Goal: Task Accomplishment & Management: Manage account settings

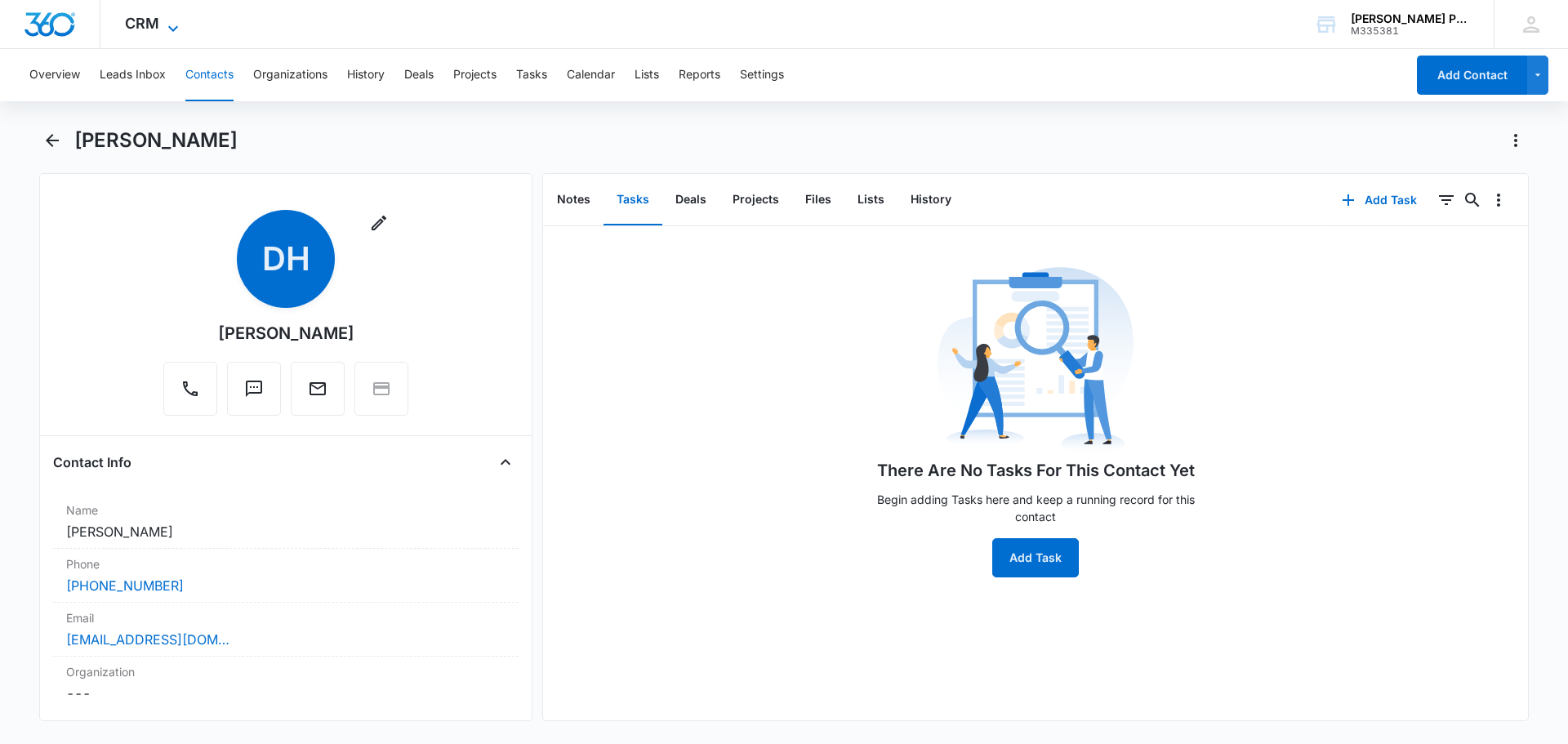
click at [141, 30] on span "CRM" at bounding box center [142, 23] width 34 height 17
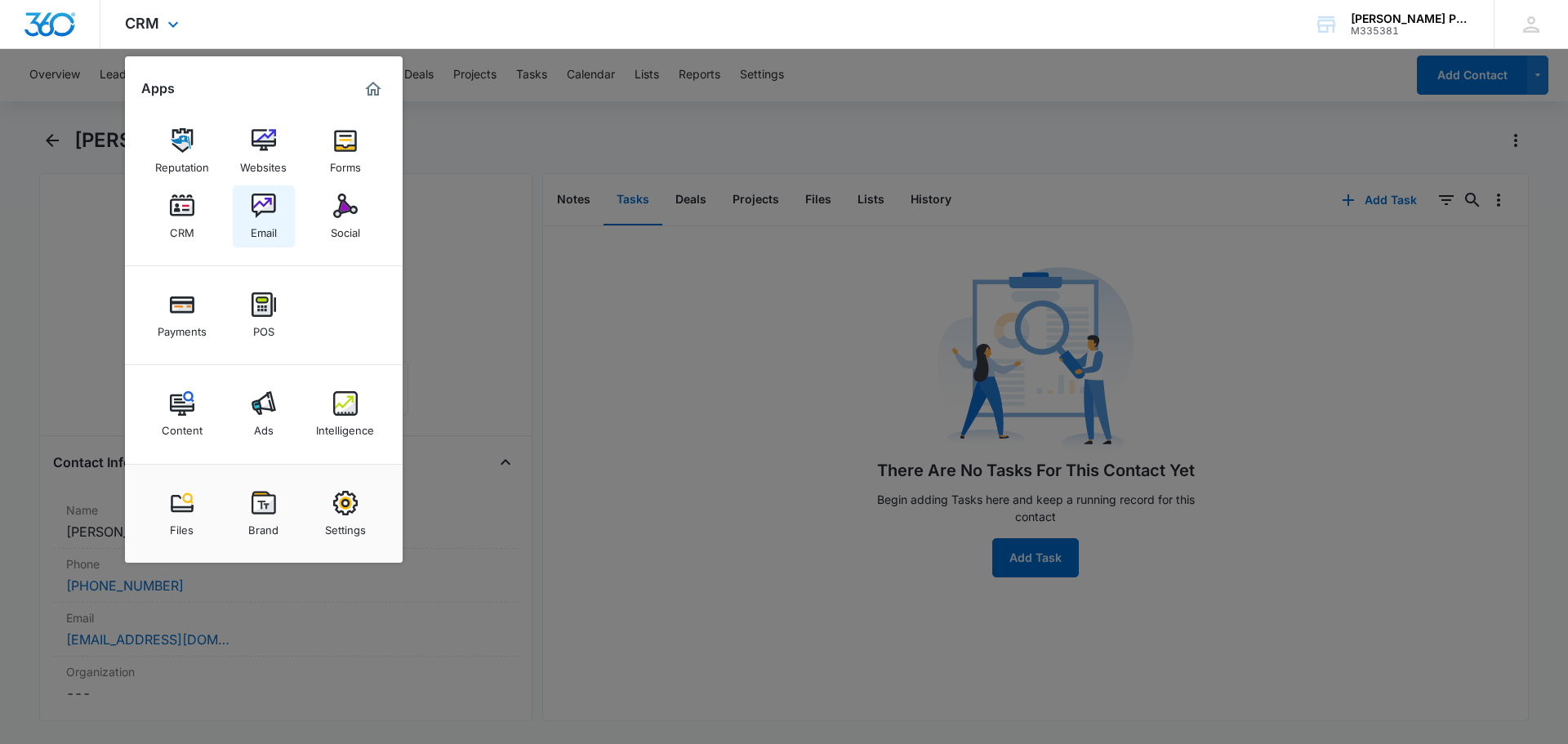
click at [258, 213] on img at bounding box center [264, 206] width 24 height 24
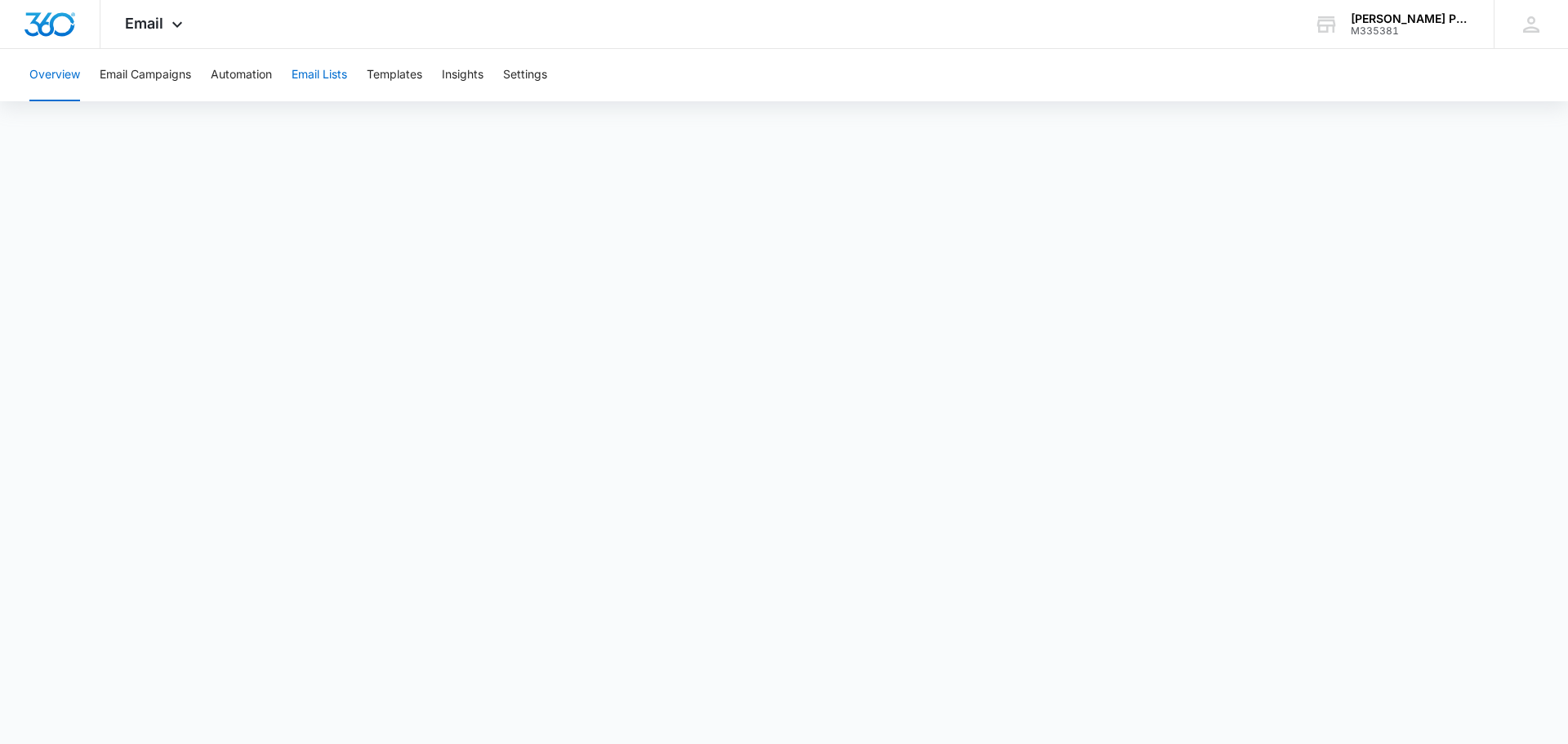
click at [341, 81] on button "Email Lists" at bounding box center [320, 75] width 56 height 52
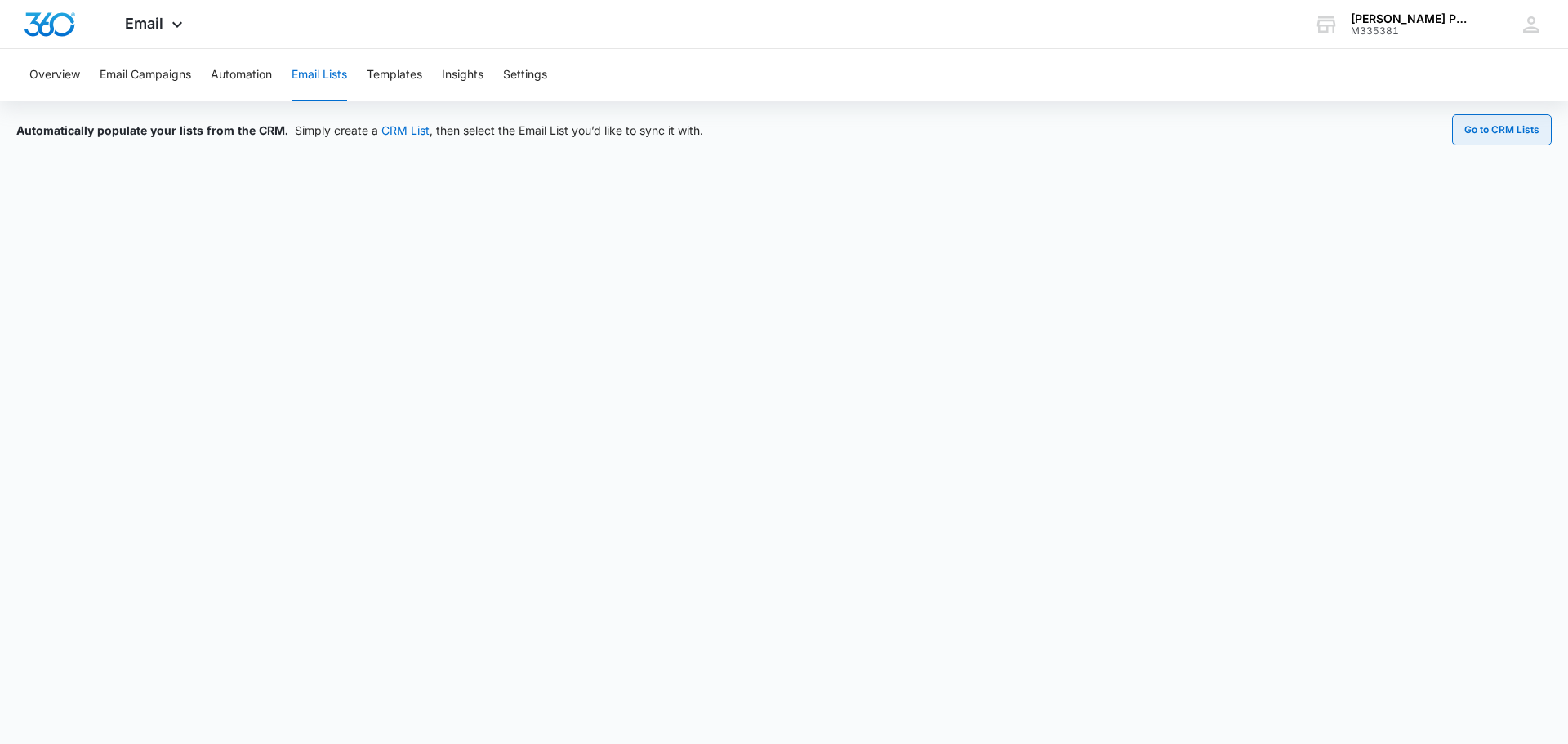
click at [1493, 125] on button "Go to CRM Lists" at bounding box center [1502, 129] width 100 height 31
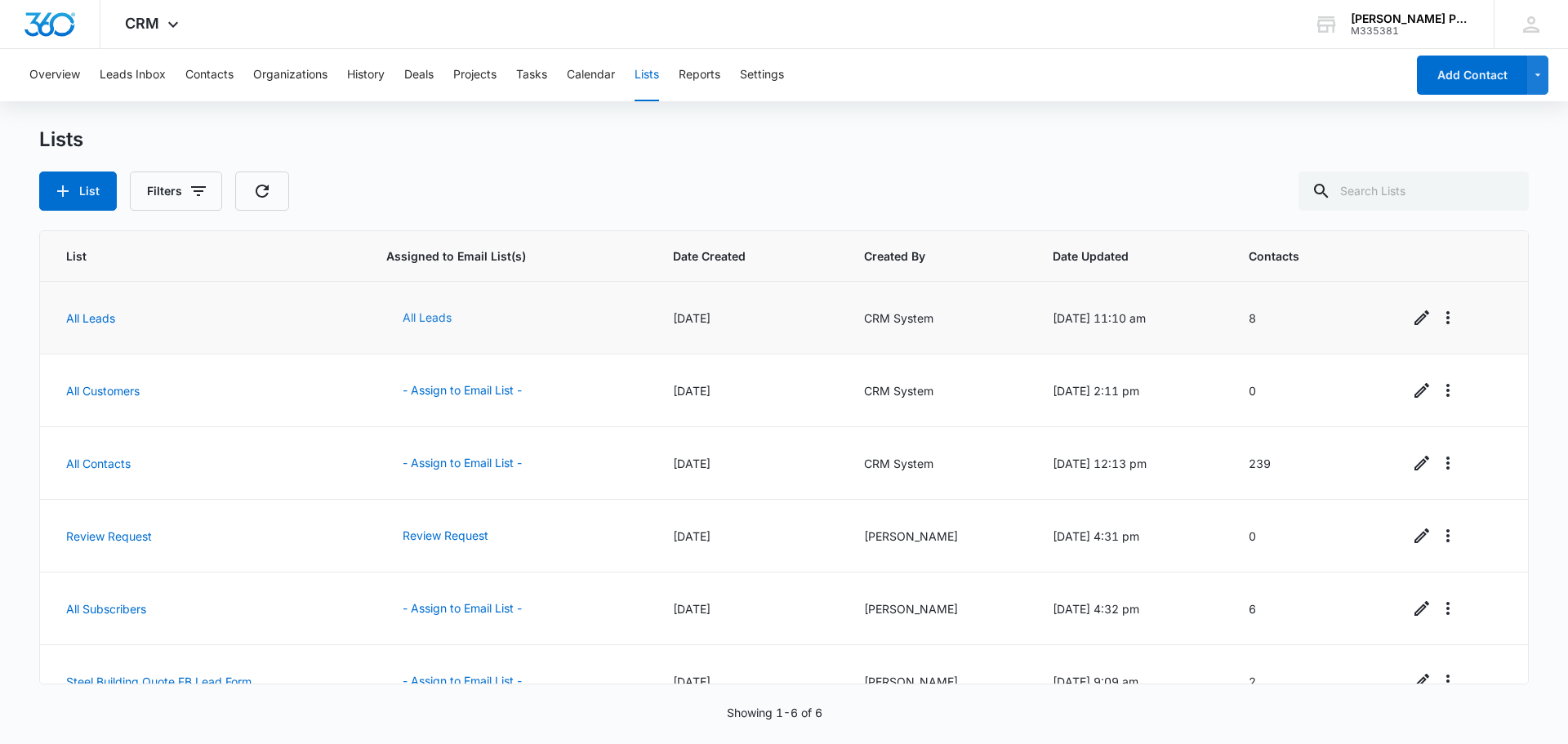
click at [429, 319] on button "All Leads" at bounding box center [428, 318] width 82 height 39
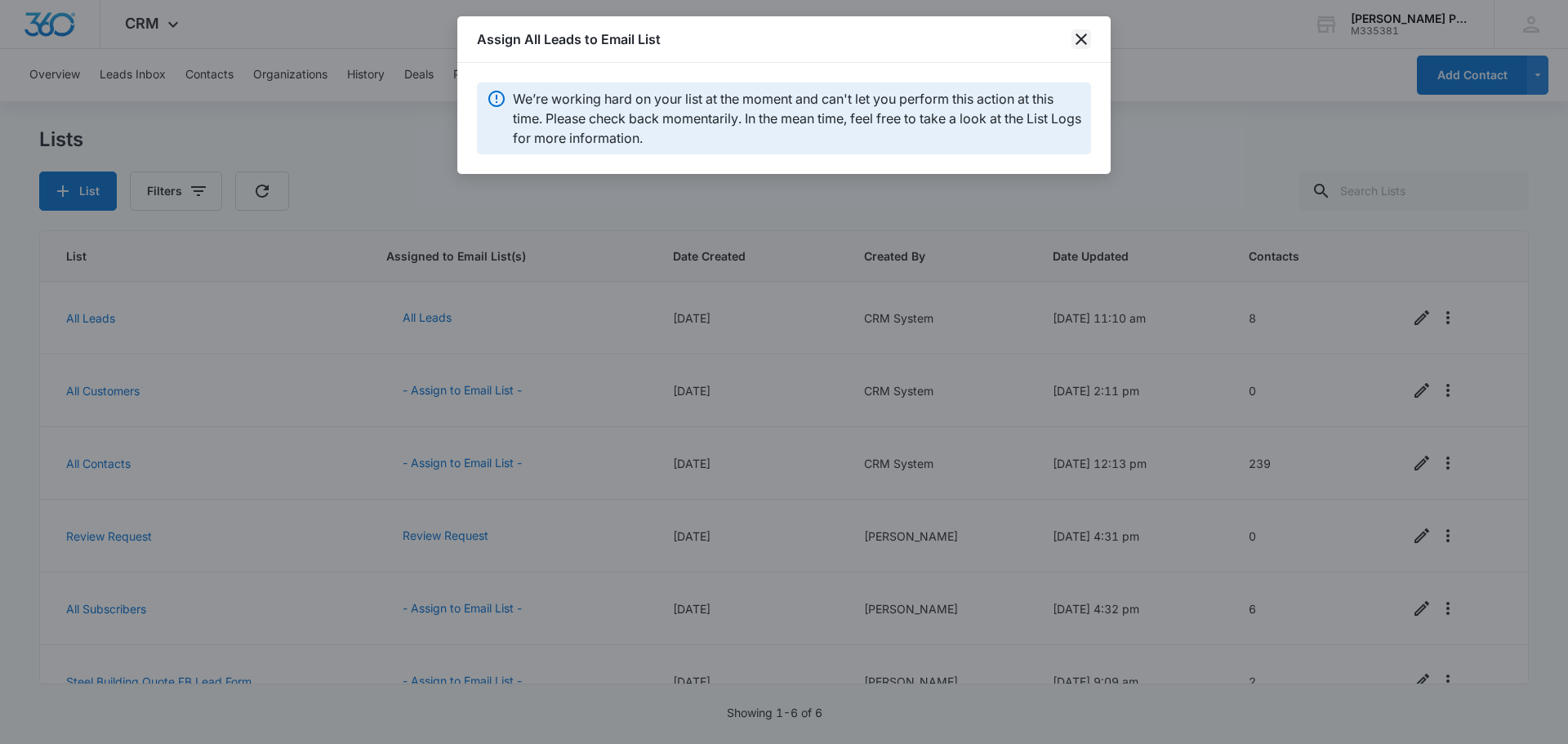
click at [1086, 43] on icon "close" at bounding box center [1081, 39] width 20 height 20
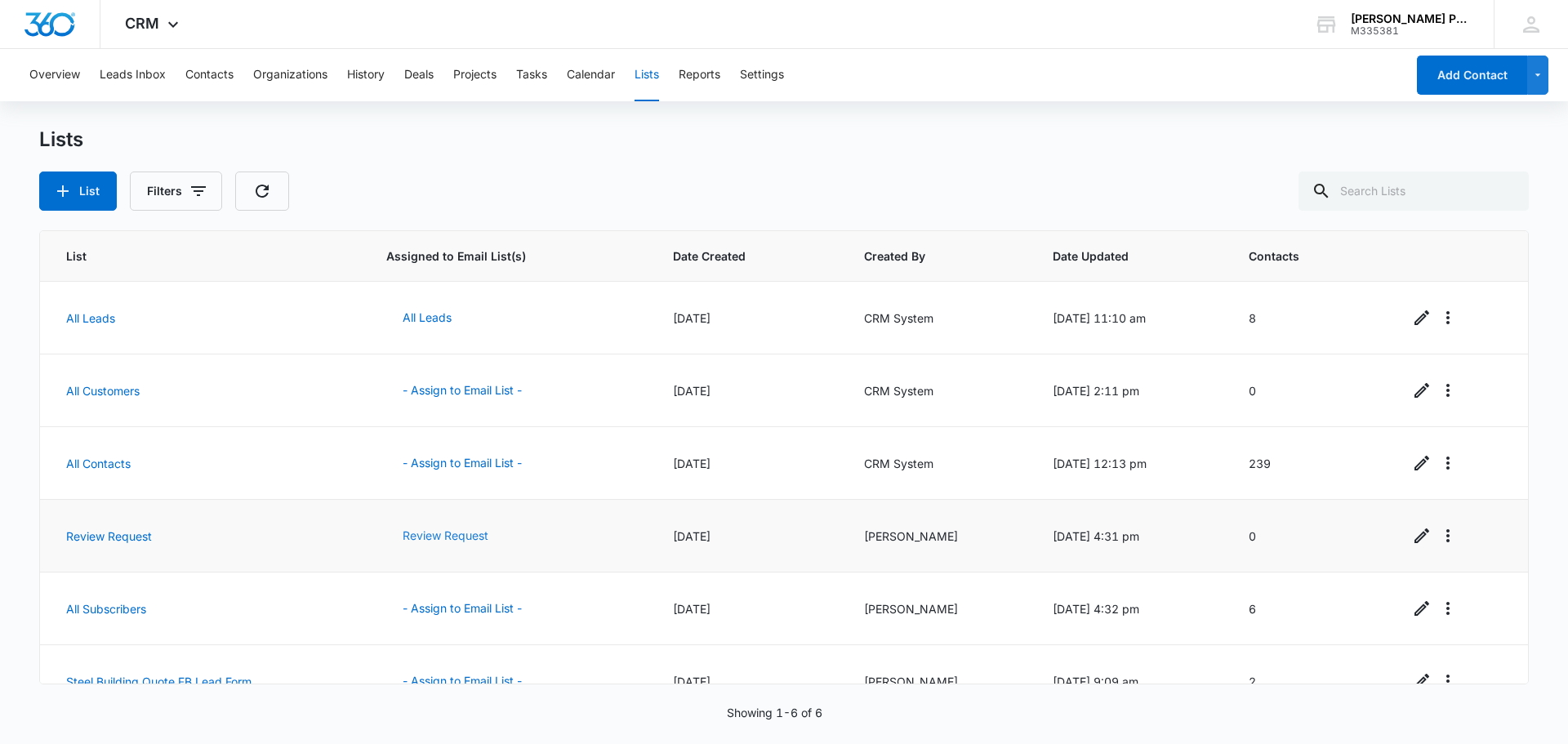
click at [455, 536] on button "Review Request" at bounding box center [445, 535] width 118 height 39
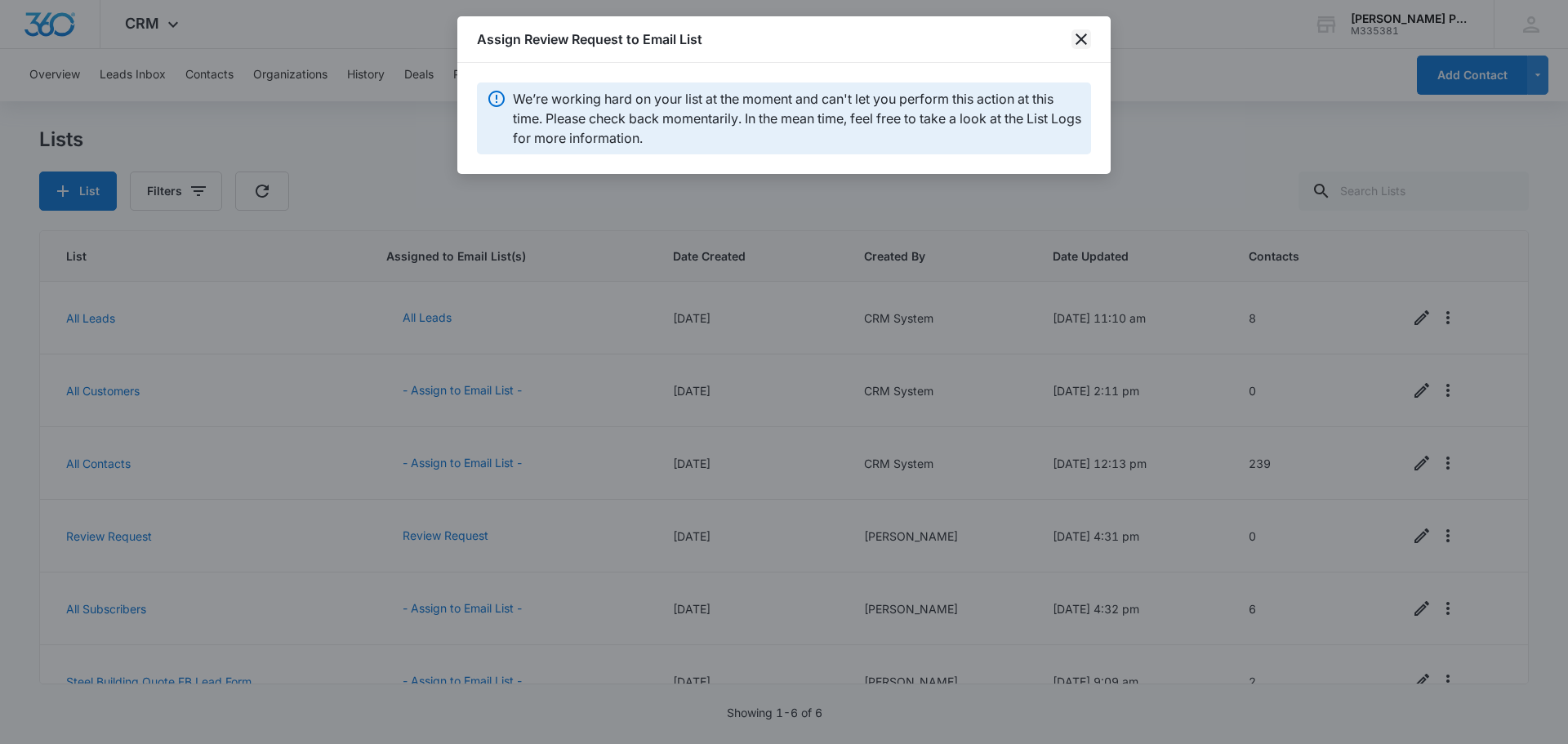
click at [1076, 40] on icon "close" at bounding box center [1081, 39] width 20 height 20
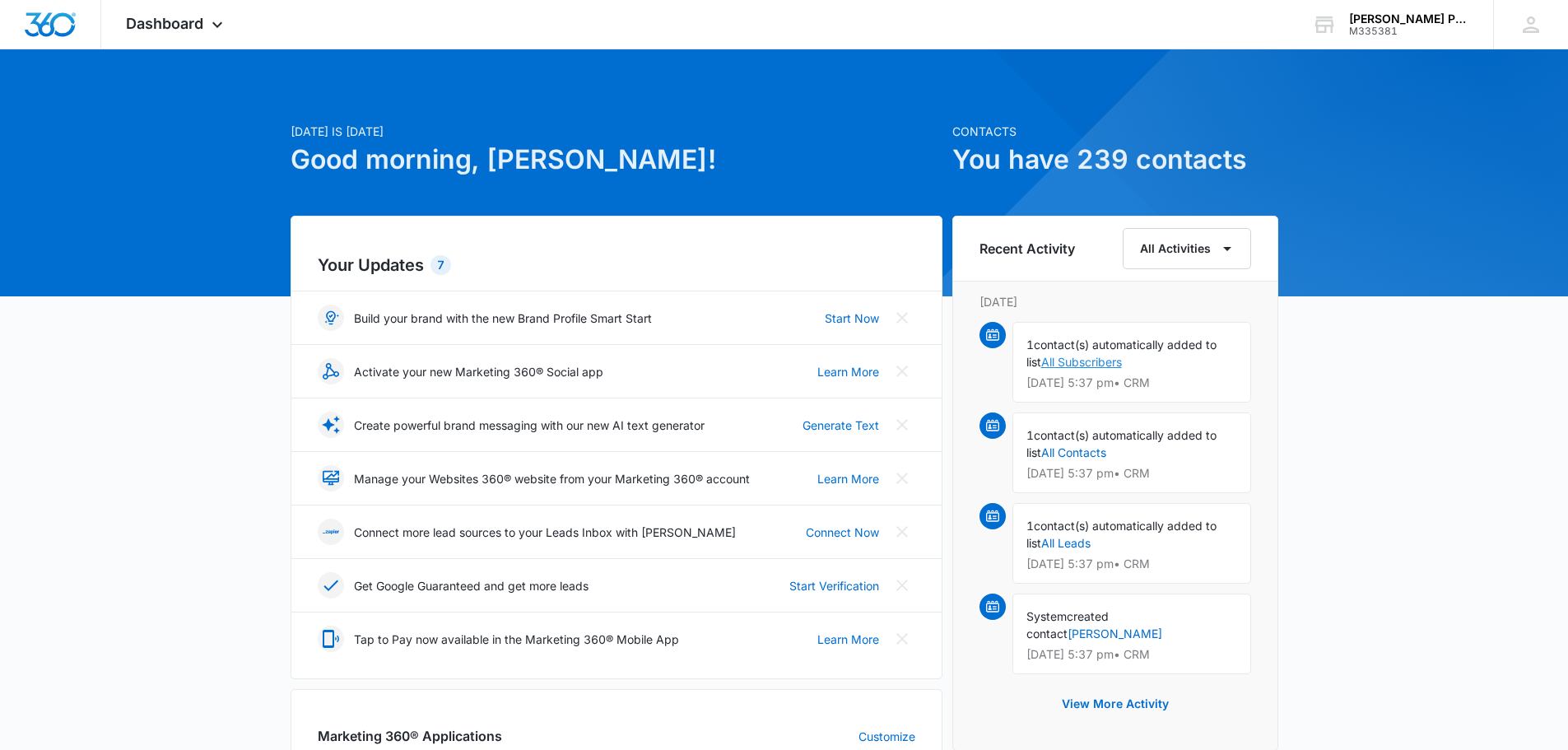
click at [1087, 365] on link "All Subscribers" at bounding box center [1082, 361] width 81 height 14
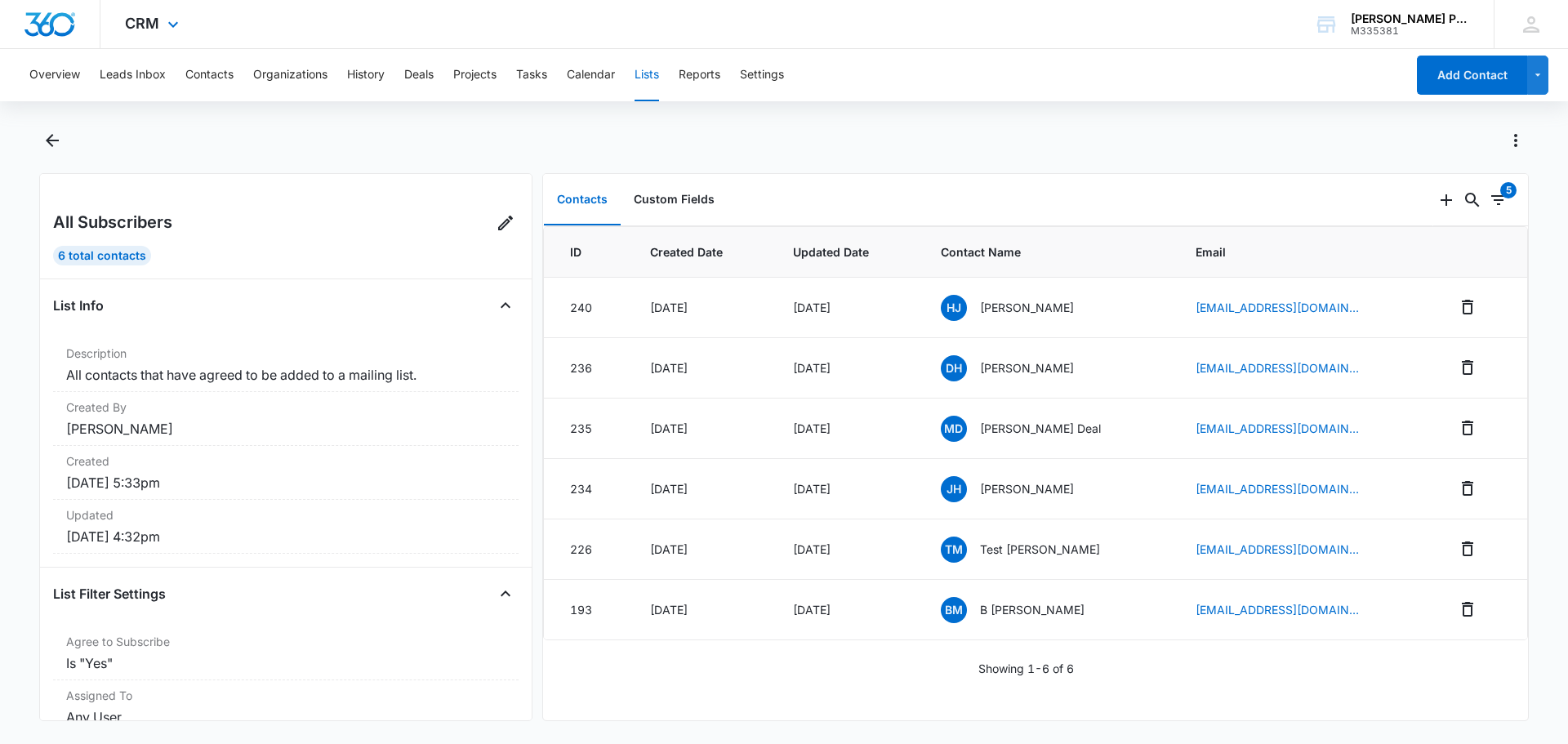
click at [177, 36] on div "CRM Apps Reputation Websites Forms CRM Email Social Payments POS Content Ads In…" at bounding box center [154, 24] width 107 height 48
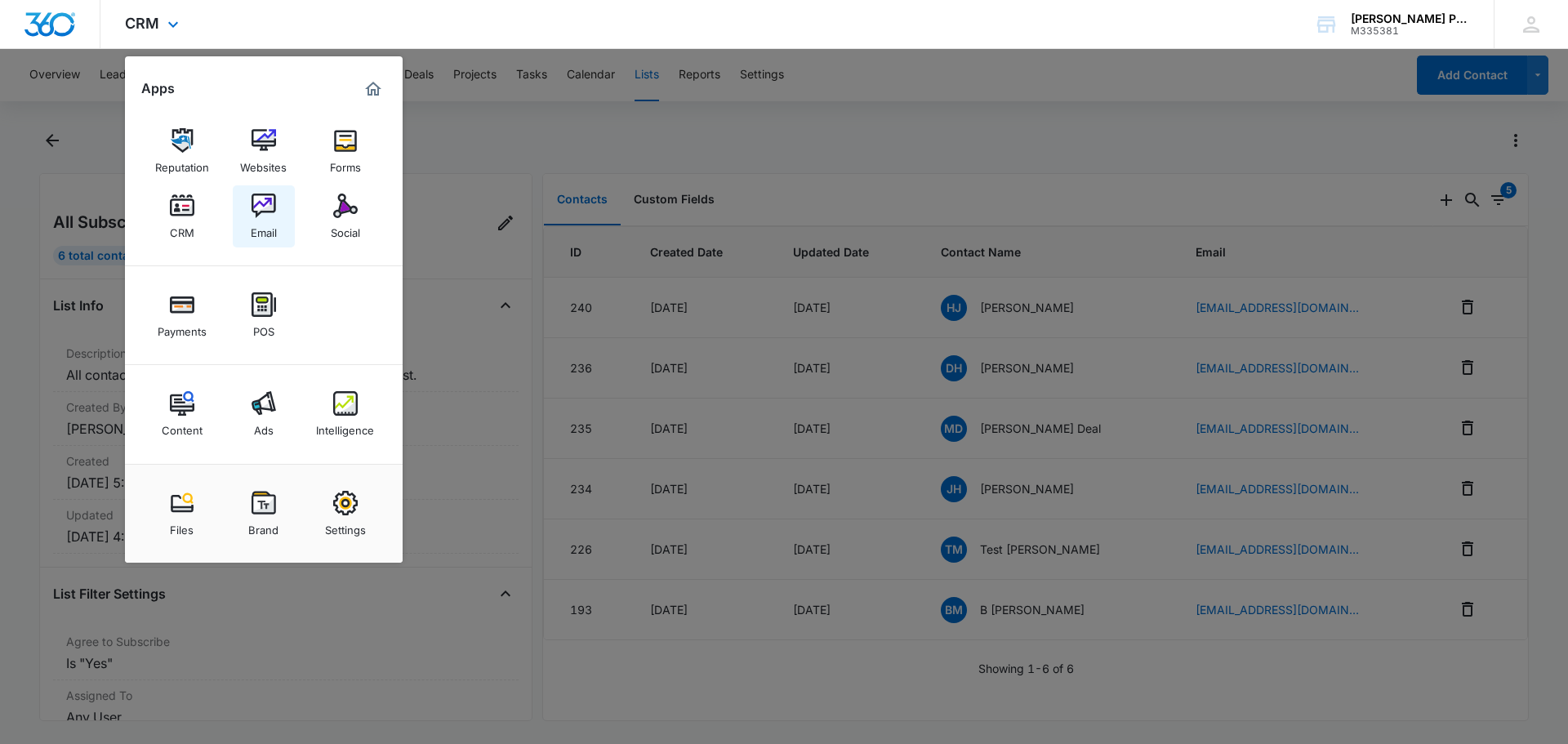
click at [251, 222] on div "Email" at bounding box center [264, 228] width 26 height 21
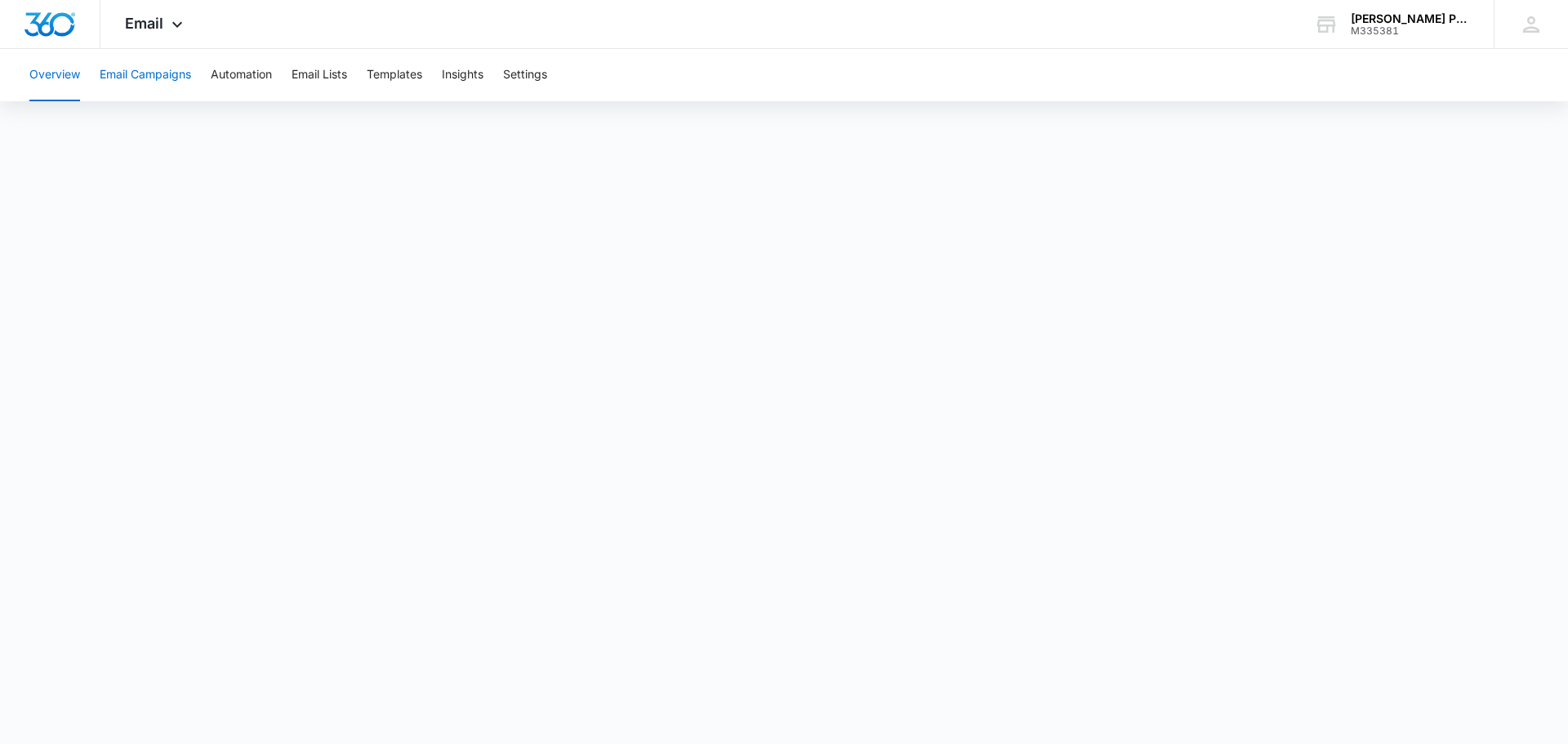
click at [174, 77] on button "Email Campaigns" at bounding box center [145, 75] width 91 height 52
click at [263, 83] on button "Automation" at bounding box center [241, 75] width 61 height 52
click at [57, 76] on button "Overview" at bounding box center [55, 75] width 50 height 52
click at [320, 78] on button "Email Lists" at bounding box center [320, 75] width 56 height 52
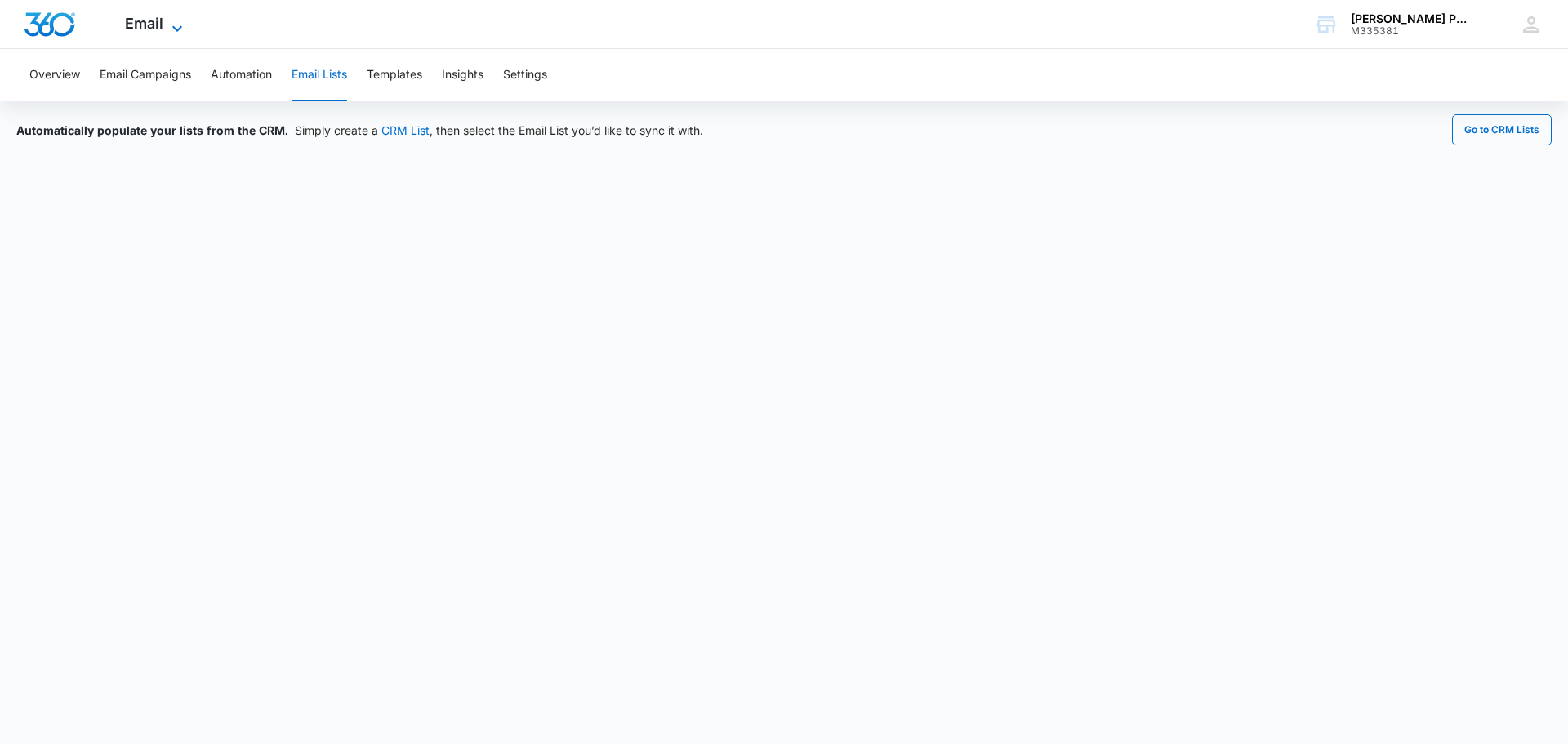
click at [149, 28] on span "Email" at bounding box center [143, 23] width 38 height 17
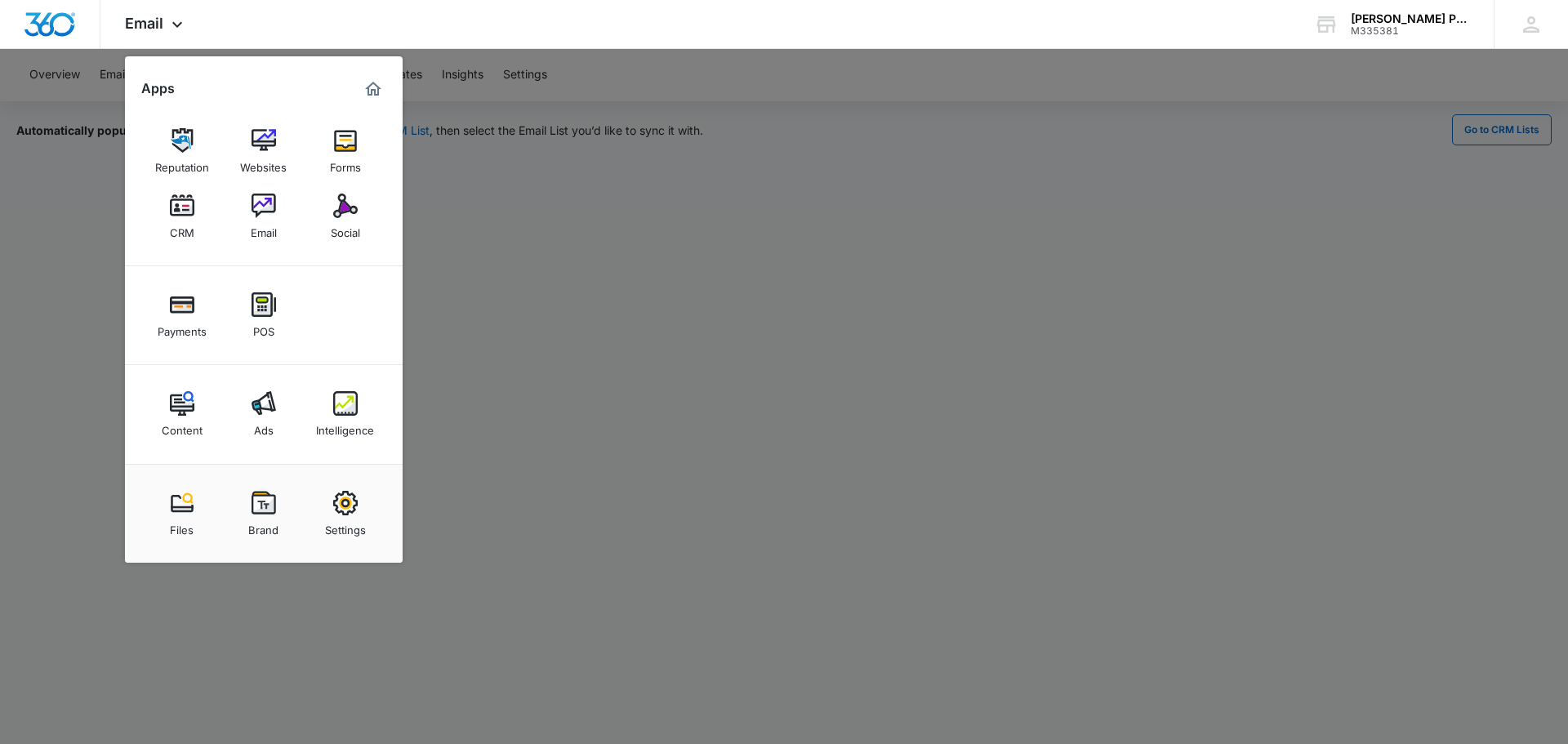
click at [566, 213] on div at bounding box center [784, 372] width 1568 height 744
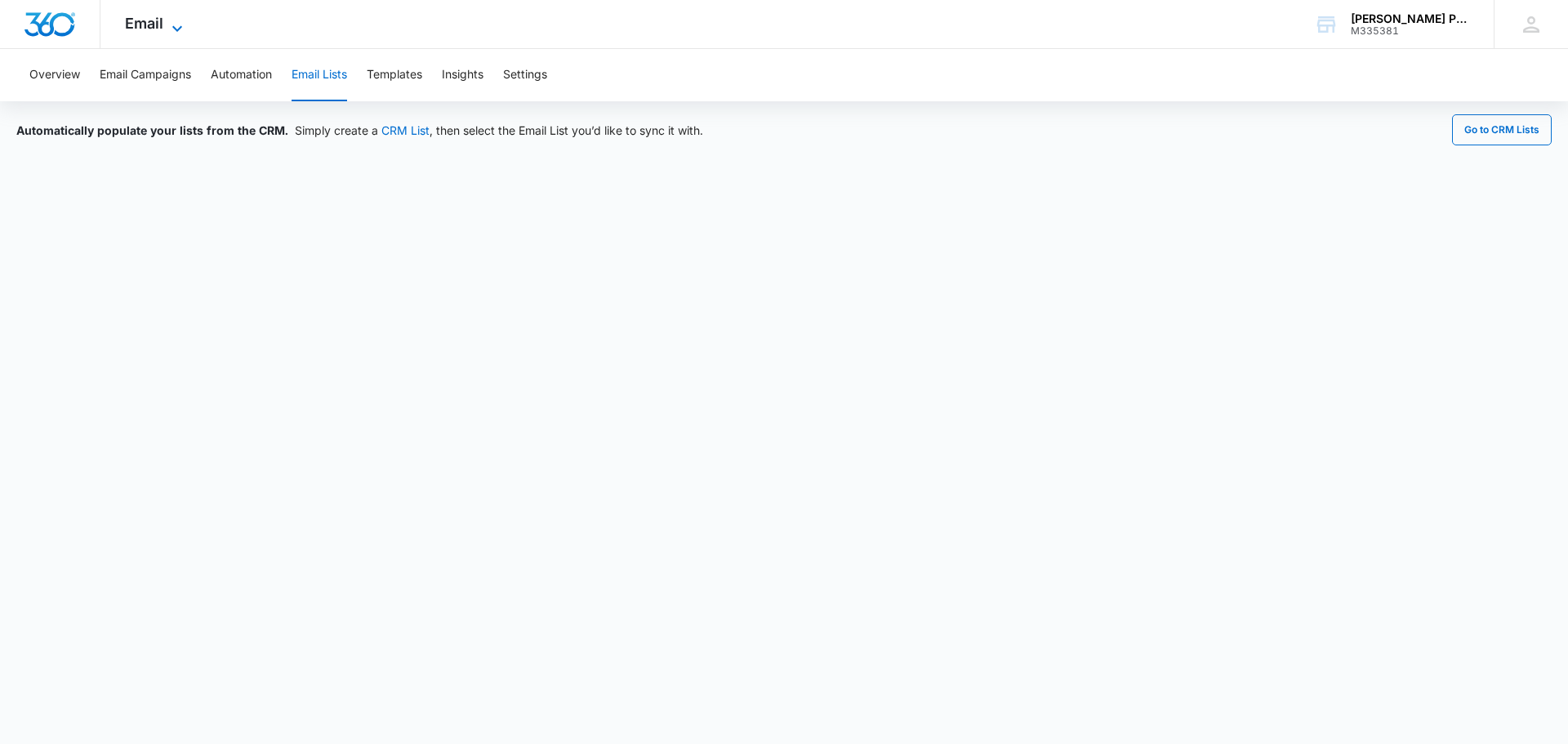
click at [160, 30] on span "Email" at bounding box center [143, 23] width 38 height 17
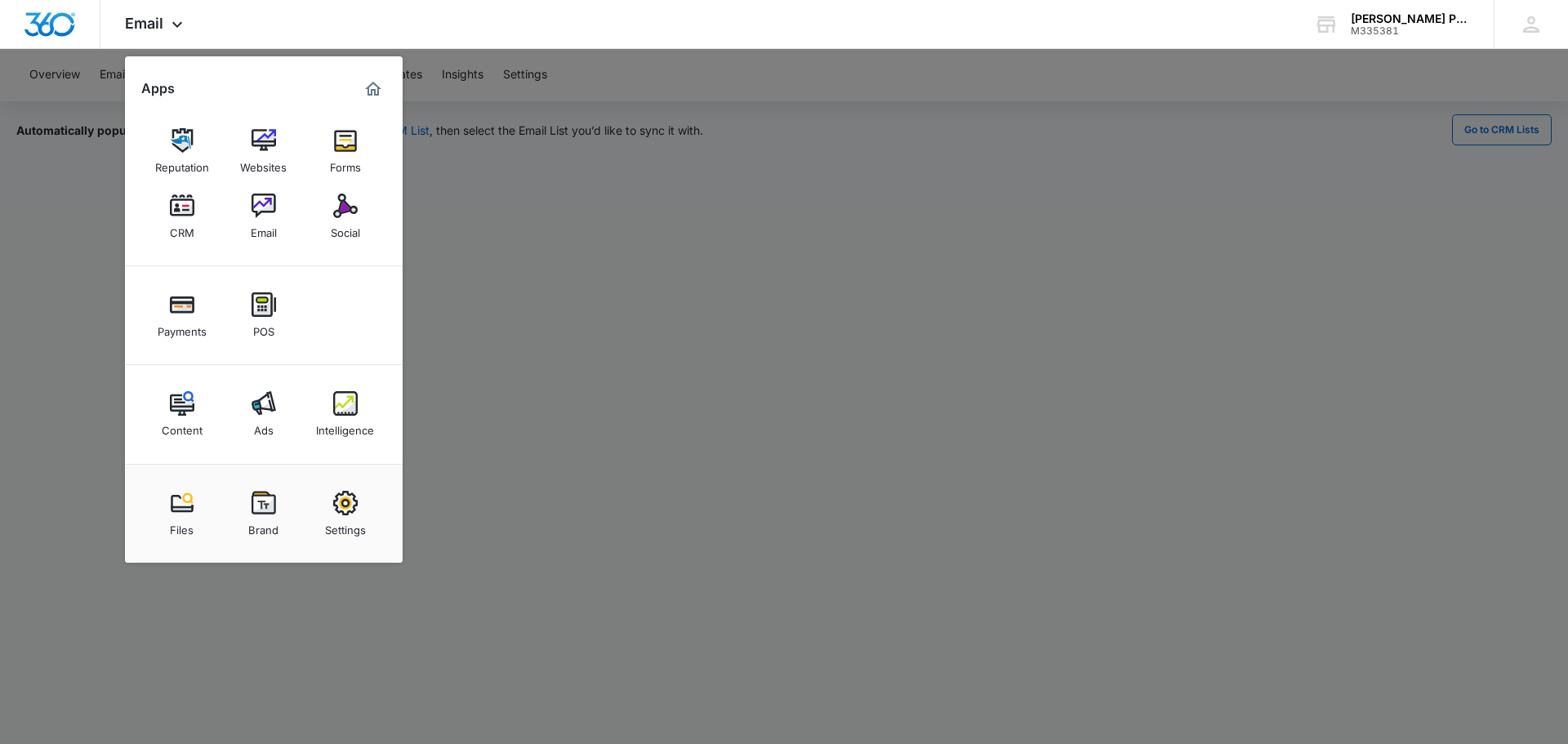
click at [557, 203] on div at bounding box center [784, 372] width 1568 height 744
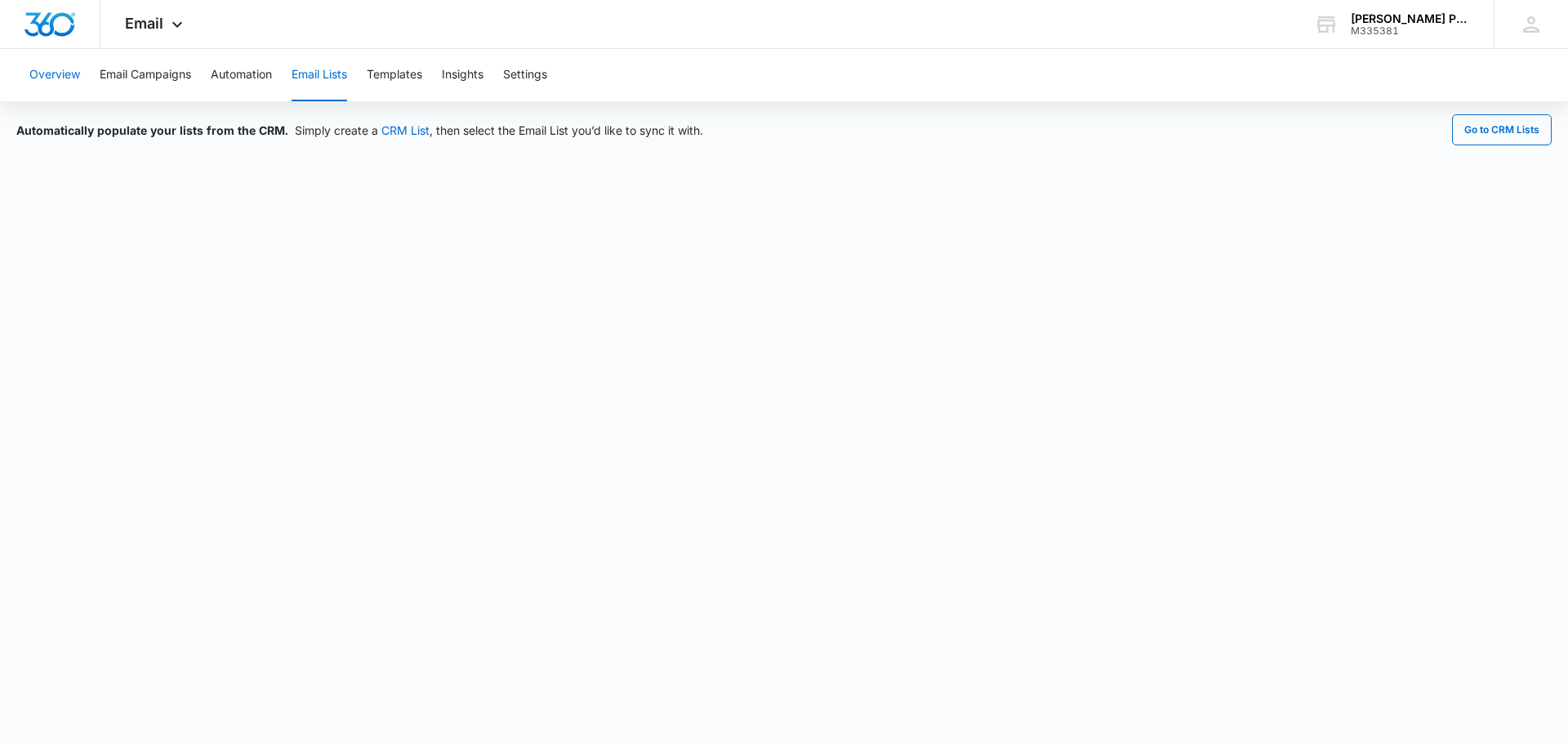
click at [52, 81] on button "Overview" at bounding box center [55, 75] width 50 height 52
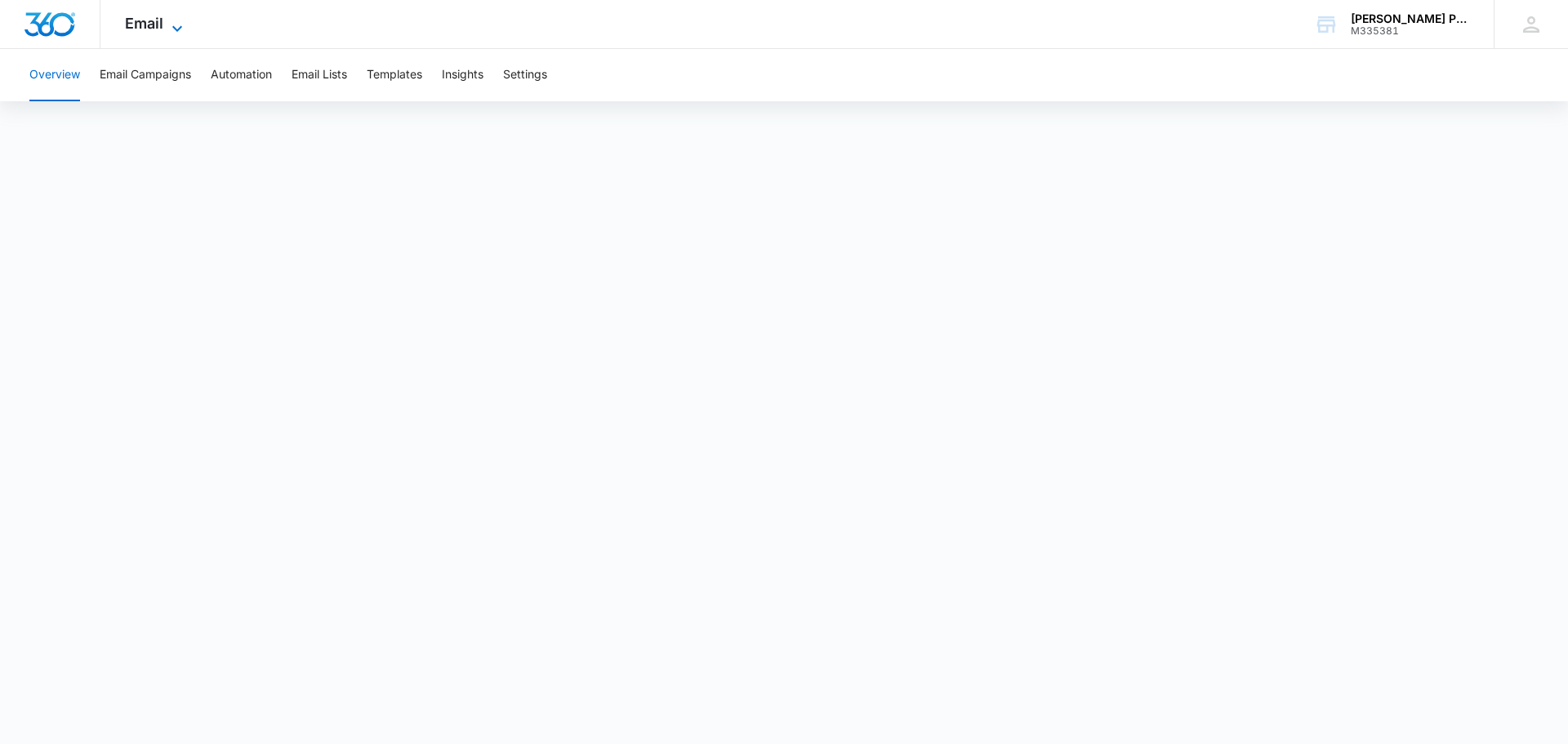
click at [155, 29] on span "Email" at bounding box center [143, 23] width 38 height 17
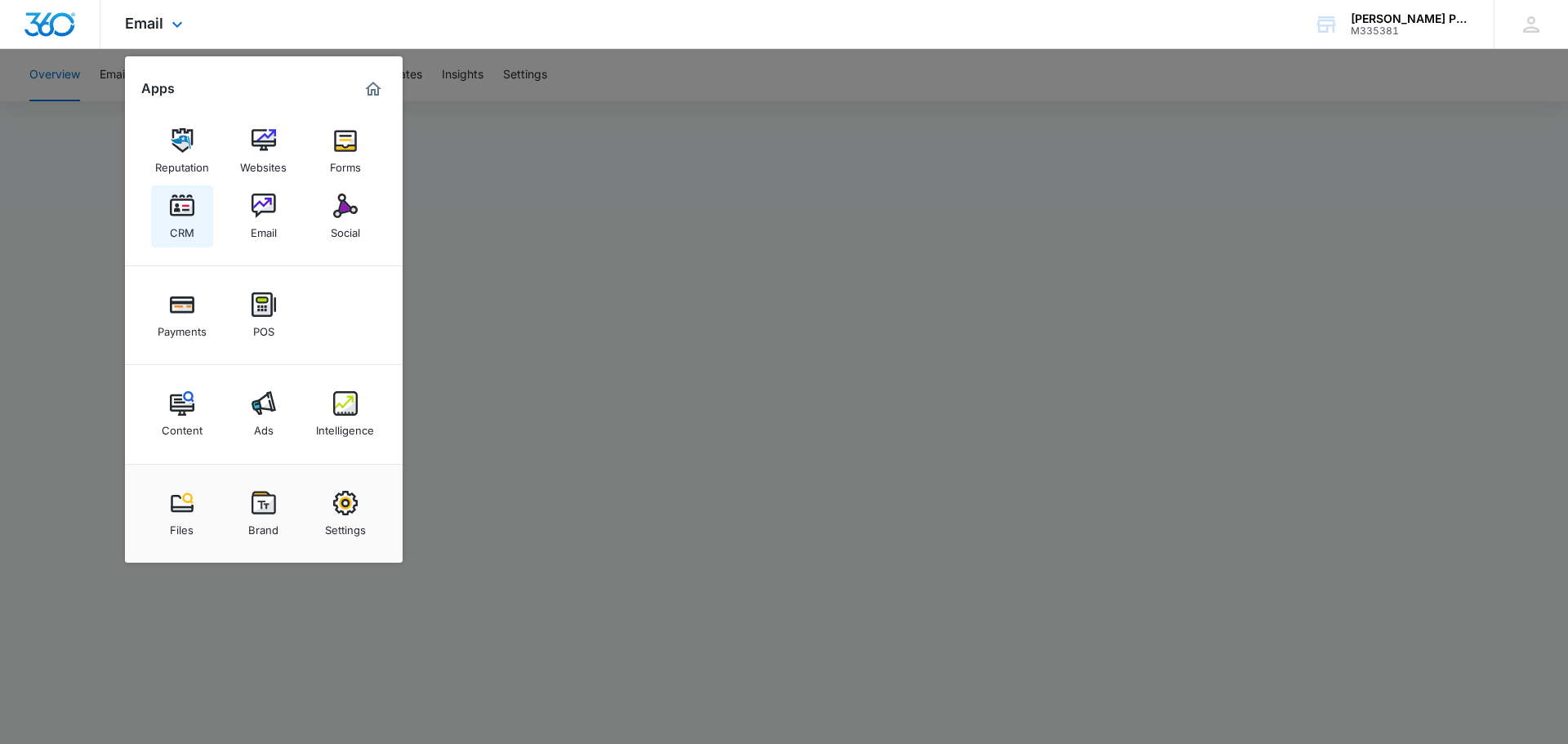
click at [188, 221] on div "CRM" at bounding box center [182, 228] width 24 height 21
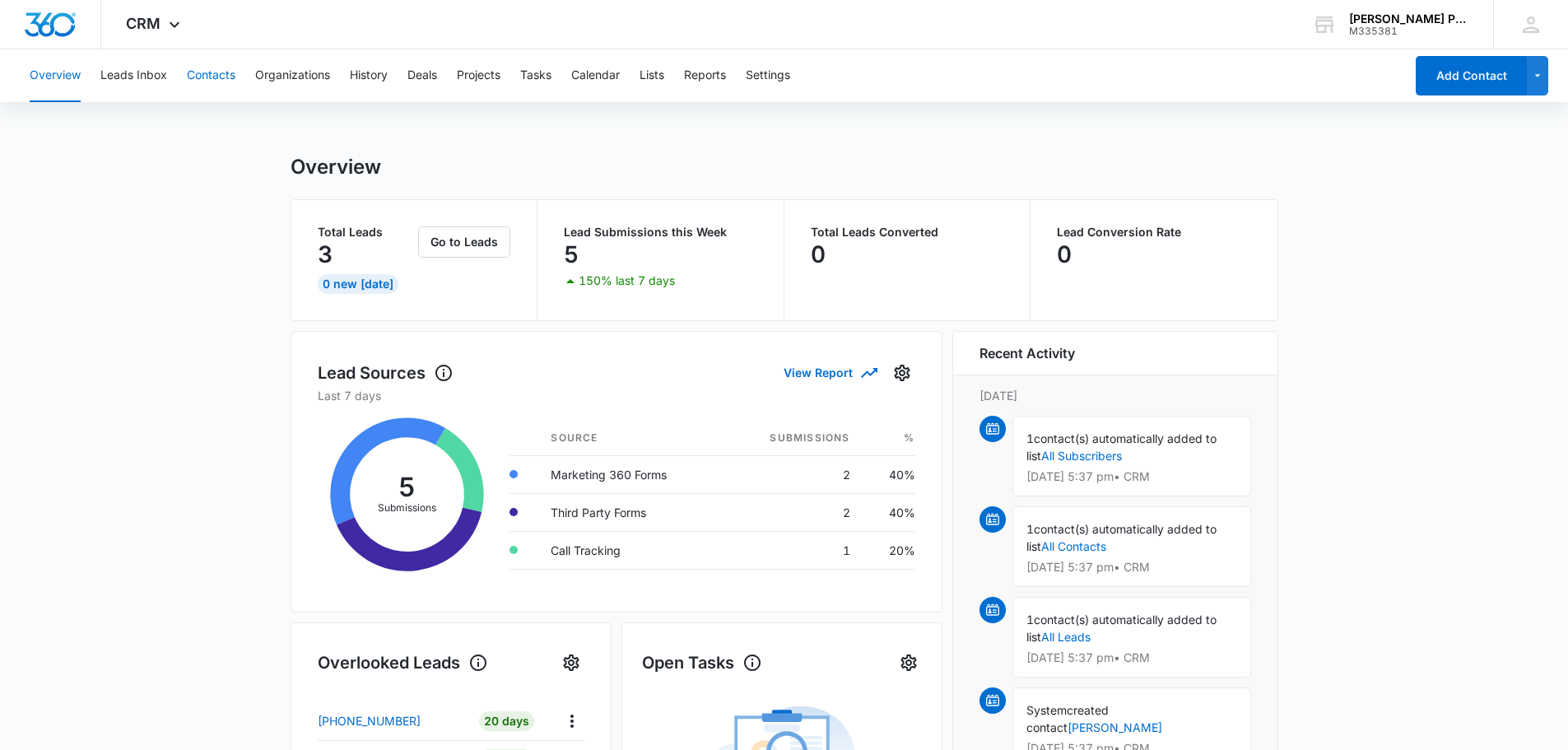
click at [210, 80] on button "Contacts" at bounding box center [211, 76] width 49 height 53
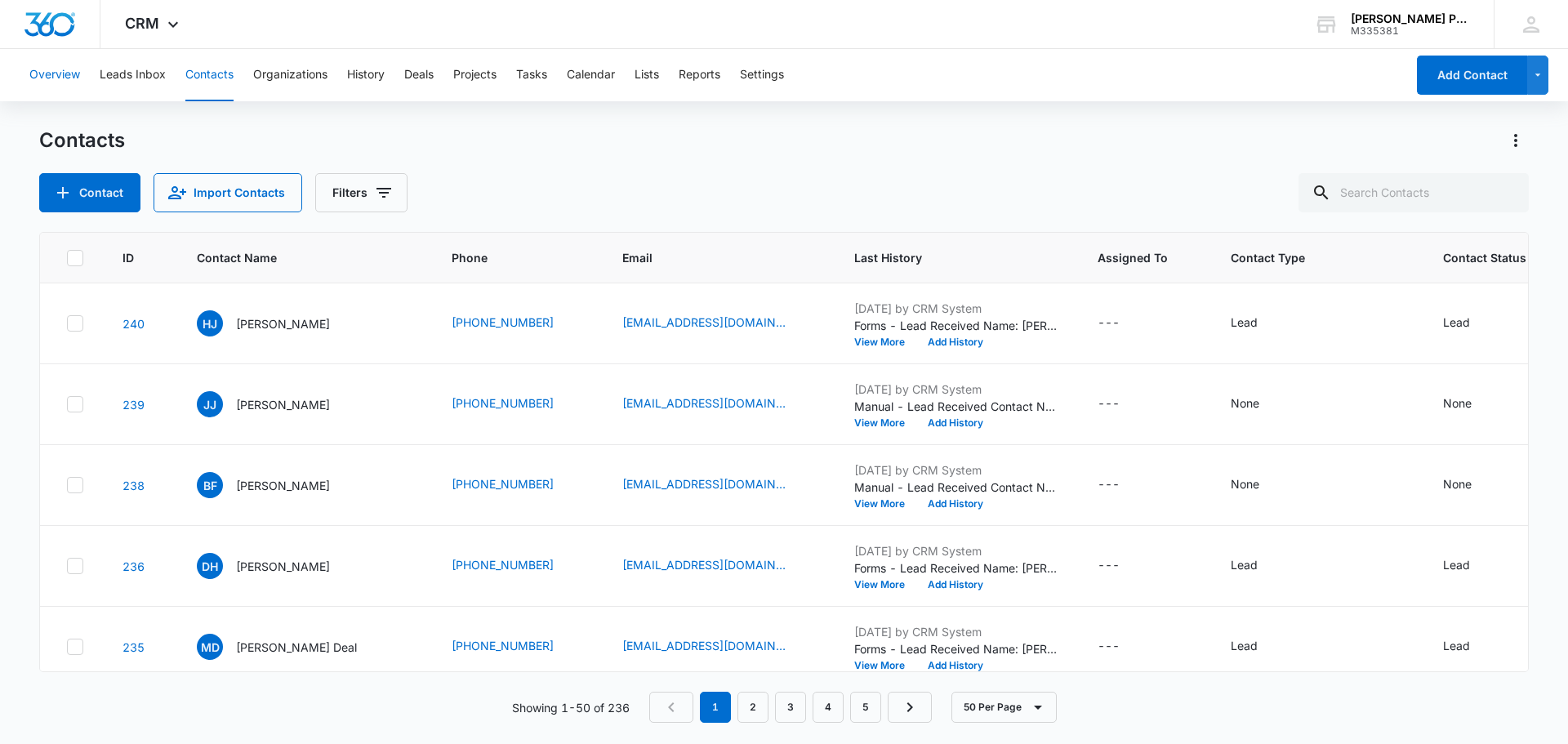
click at [56, 74] on button "Overview" at bounding box center [55, 75] width 50 height 52
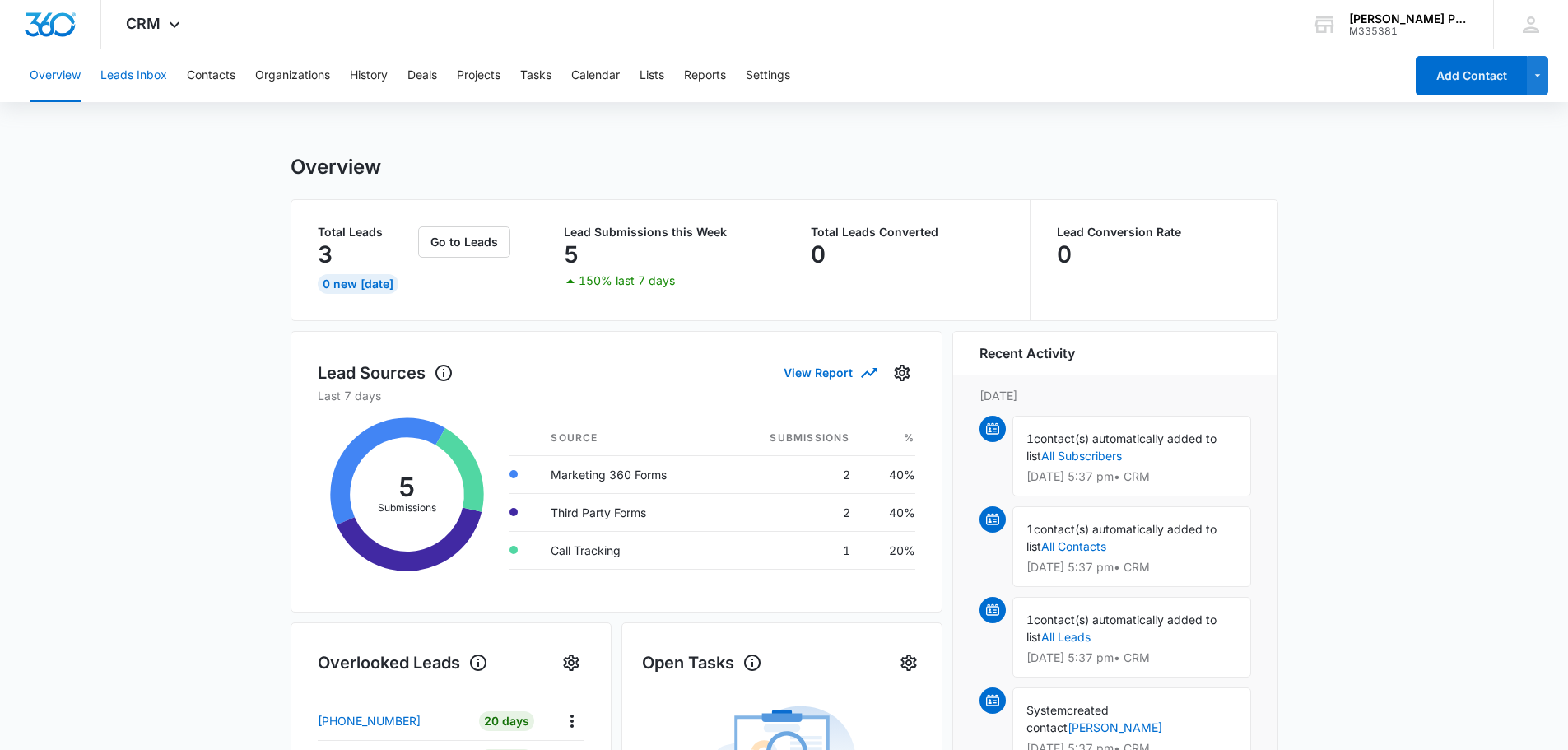
click at [147, 78] on button "Leads Inbox" at bounding box center [133, 76] width 67 height 53
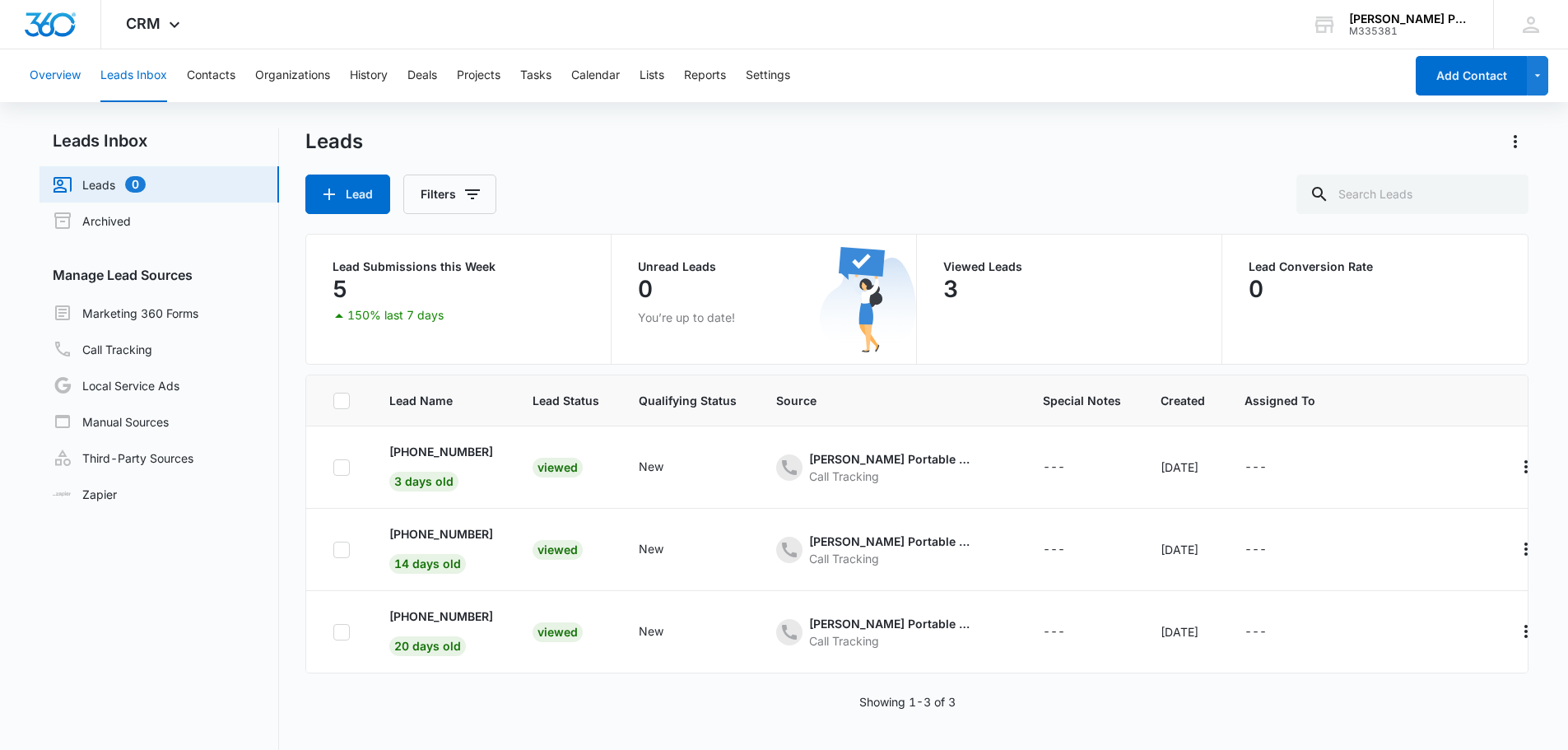
click at [65, 72] on button "Overview" at bounding box center [55, 76] width 51 height 53
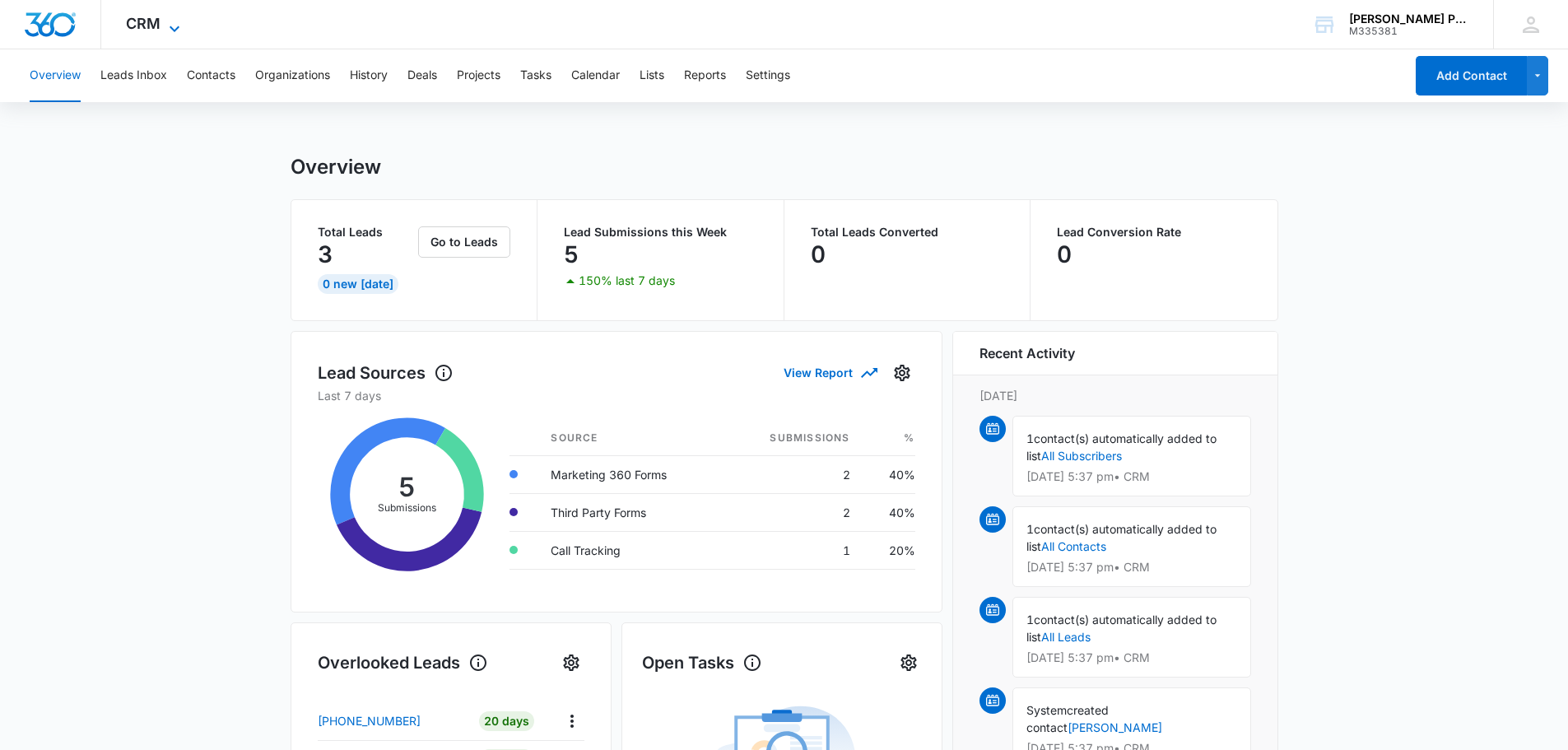
click at [174, 23] on icon at bounding box center [174, 28] width 20 height 20
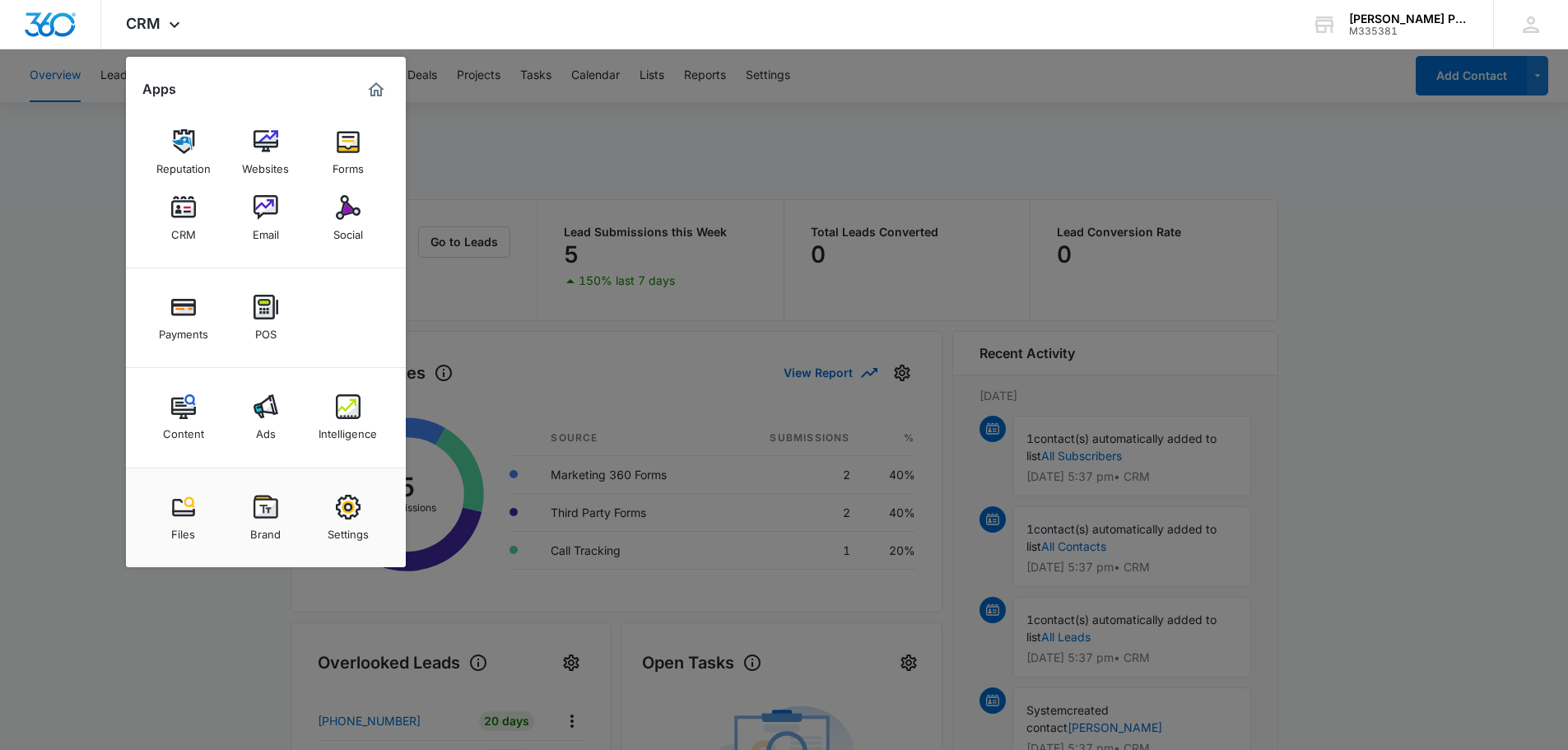
click at [500, 130] on div at bounding box center [784, 375] width 1568 height 750
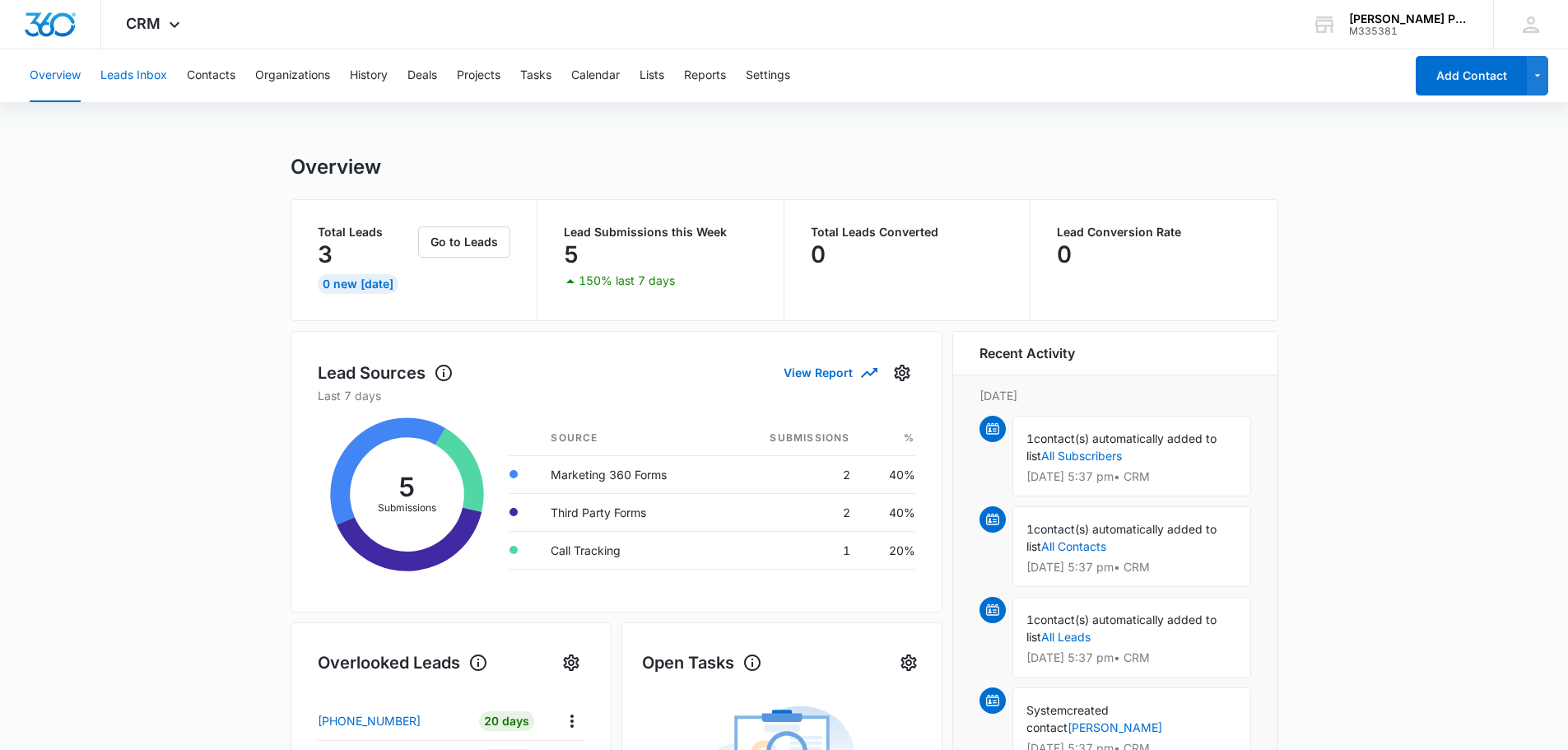
click at [131, 71] on button "Leads Inbox" at bounding box center [133, 76] width 67 height 53
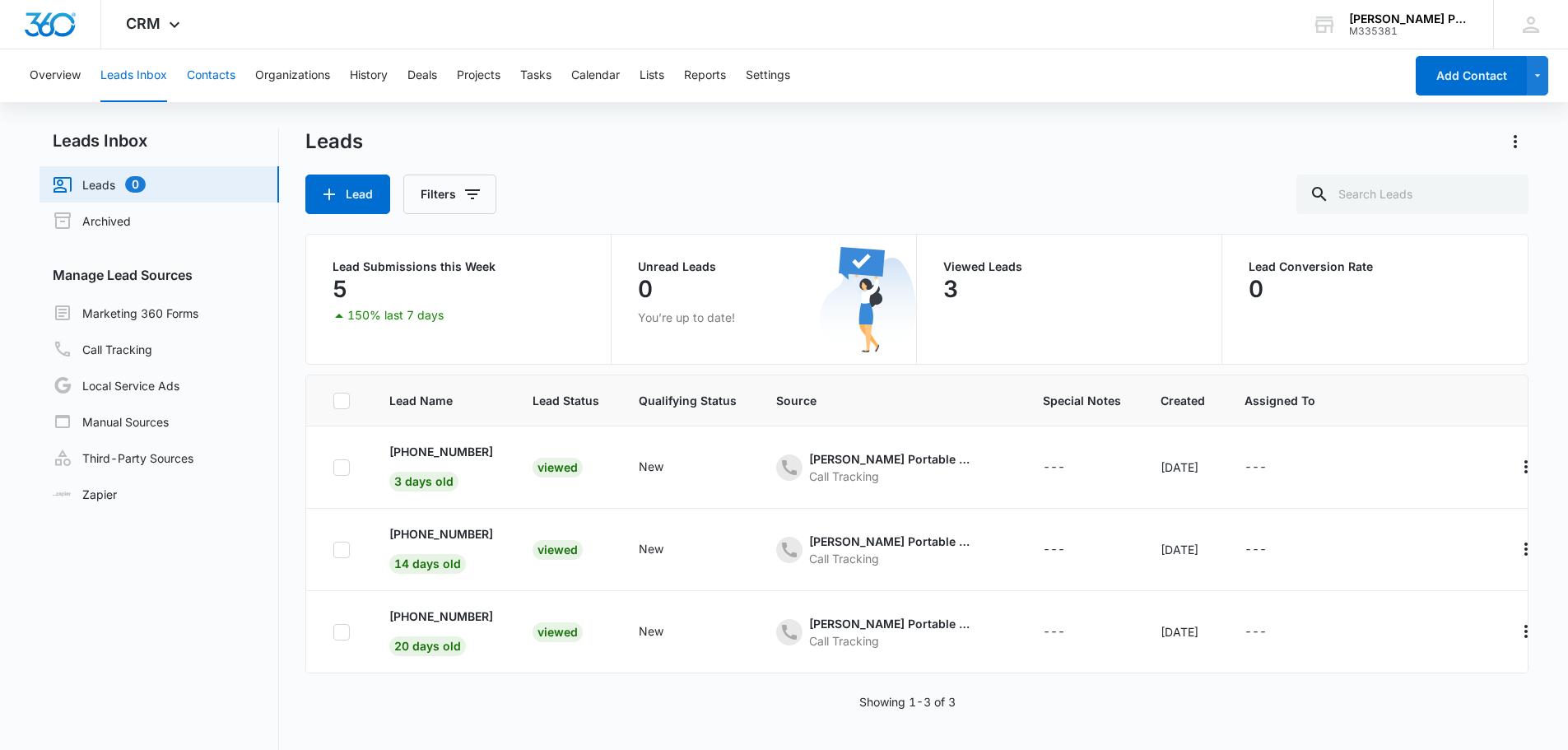
drag, startPoint x: 220, startPoint y: 68, endPoint x: 217, endPoint y: 77, distance: 9.5
click at [220, 69] on button "Contacts" at bounding box center [211, 76] width 49 height 53
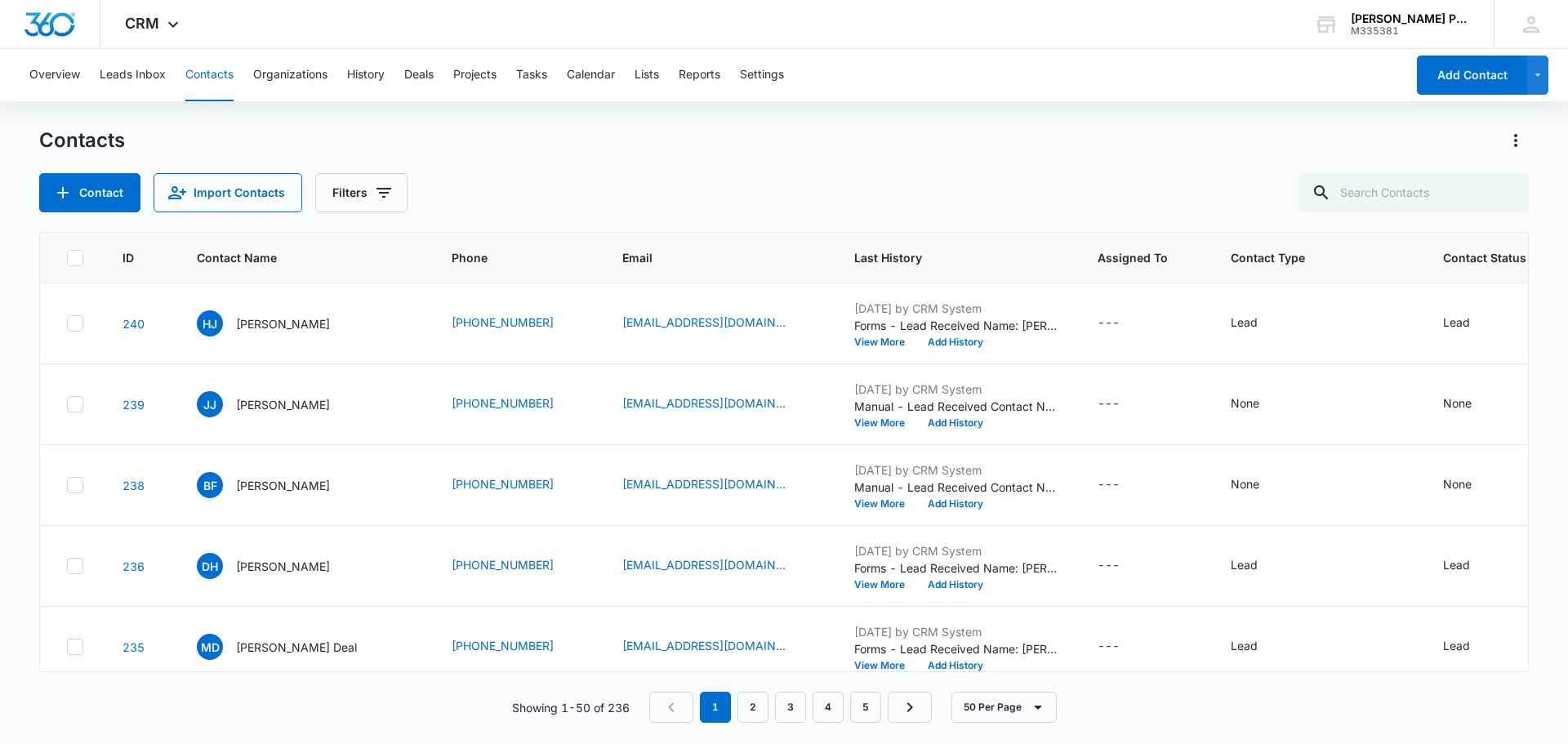
click at [564, 180] on div "Contact Import Contacts Filters" at bounding box center [784, 193] width 1490 height 39
click at [654, 77] on button "Lists" at bounding box center [647, 75] width 24 height 52
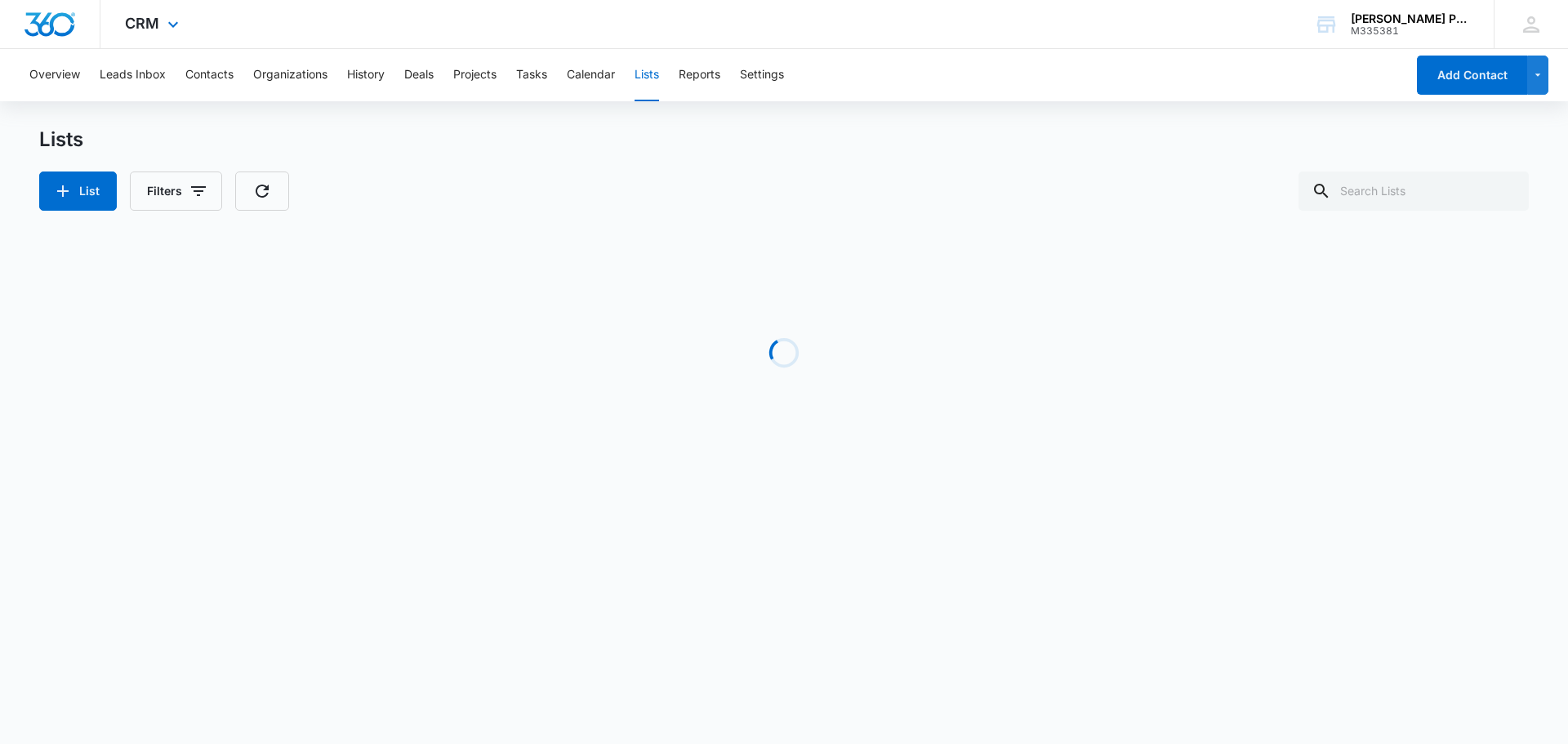
click at [162, 34] on div "CRM Apps Reputation Websites Forms CRM Email Social Payments POS Content Ads In…" at bounding box center [154, 24] width 107 height 48
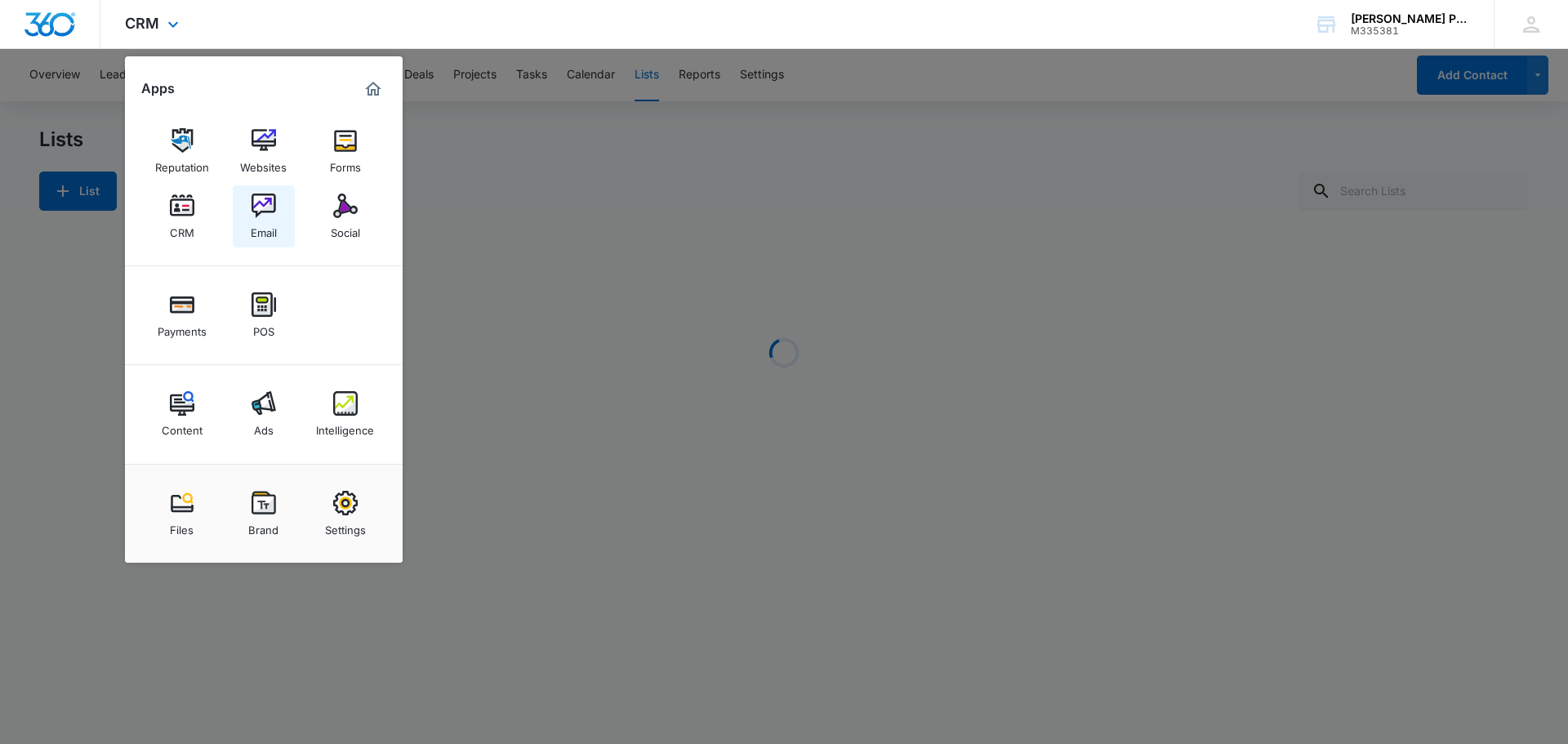
click at [258, 205] on img at bounding box center [264, 206] width 24 height 24
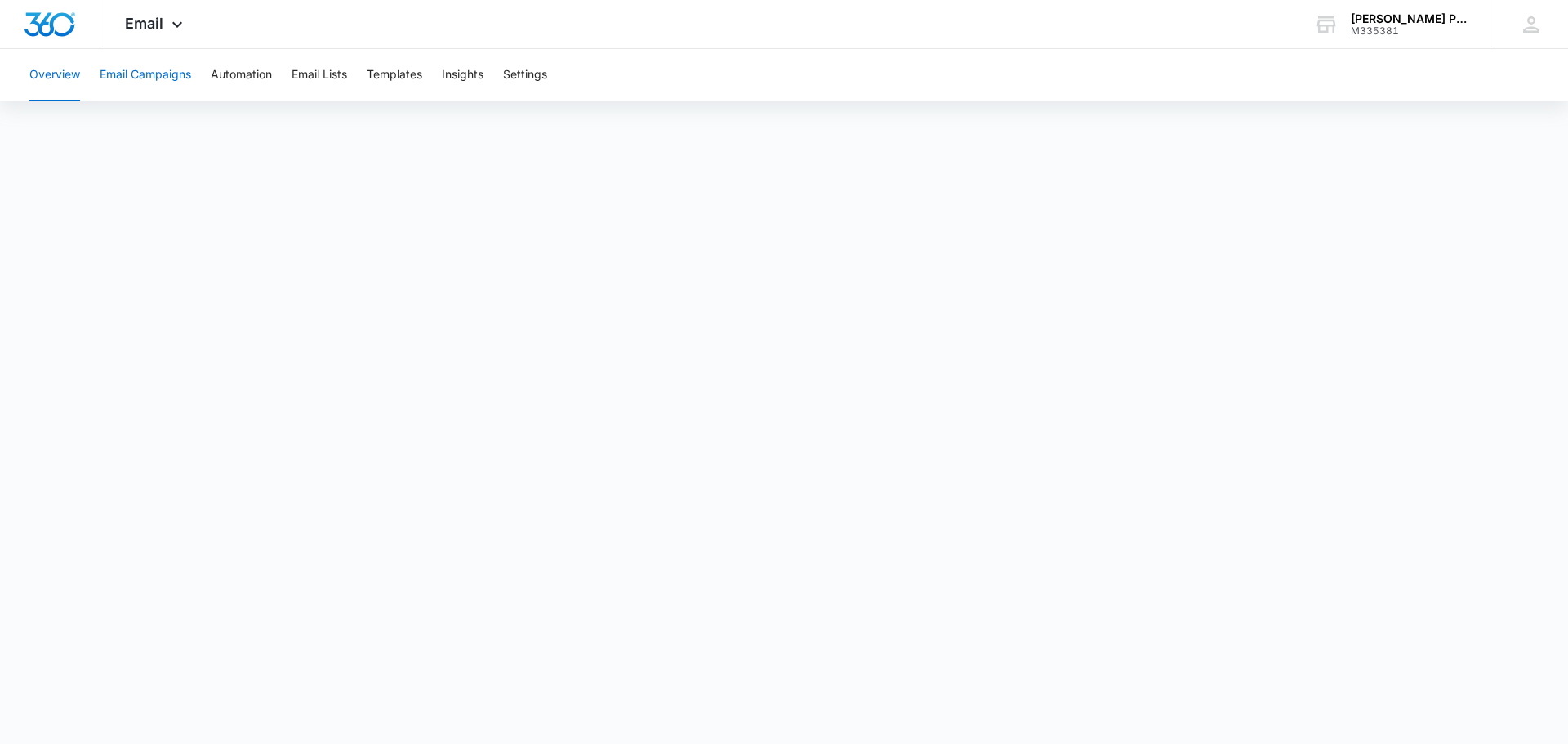
click at [158, 77] on button "Email Campaigns" at bounding box center [145, 75] width 91 height 52
click at [45, 82] on button "Overview" at bounding box center [55, 75] width 50 height 52
click at [173, 74] on button "Email Campaigns" at bounding box center [145, 75] width 91 height 52
click at [148, 3] on div "Email Apps Reputation Websites Forms CRM Email Social Payments POS Content Ads …" at bounding box center [156, 24] width 111 height 48
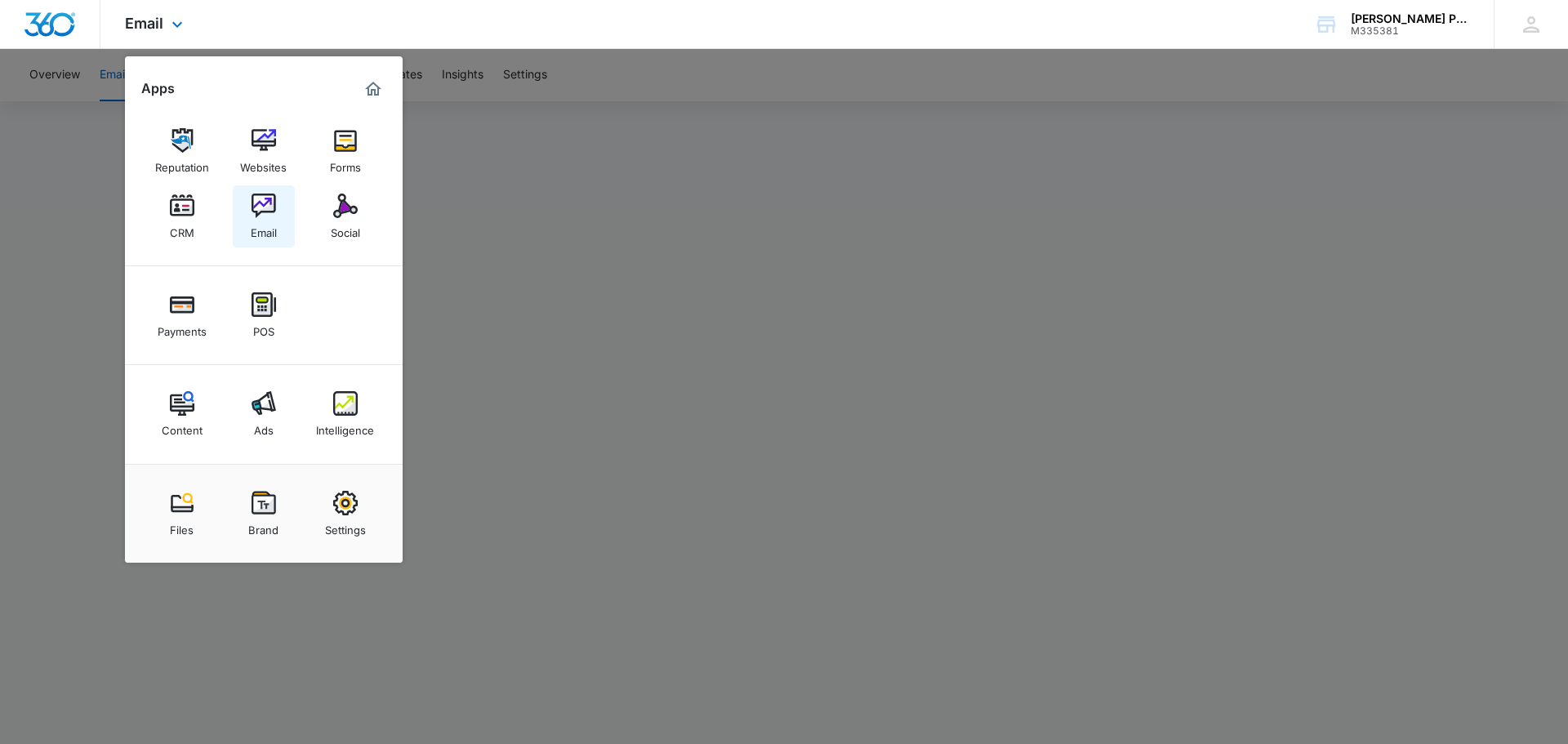
click at [252, 217] on img at bounding box center [264, 206] width 24 height 24
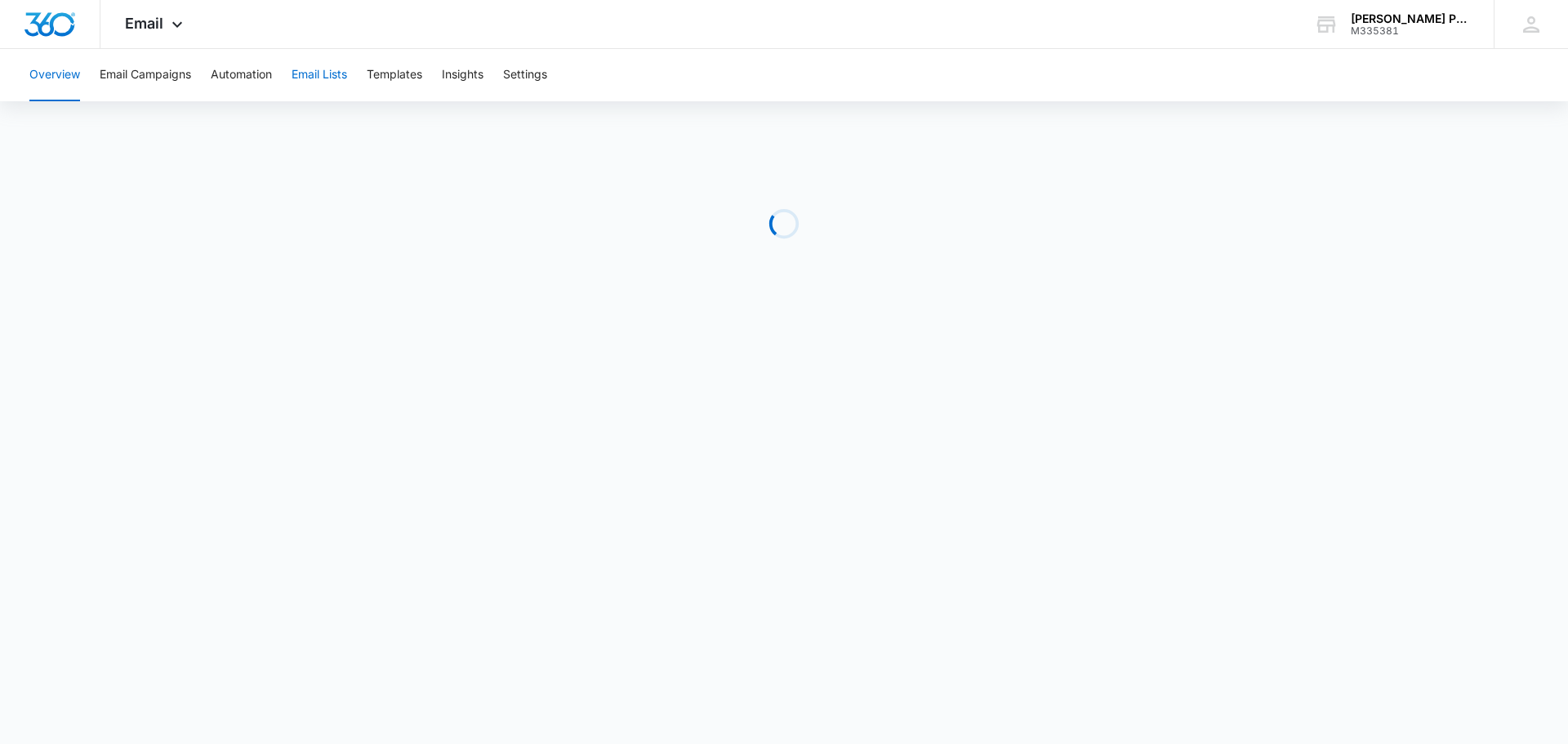
click at [336, 75] on button "Email Lists" at bounding box center [320, 75] width 56 height 52
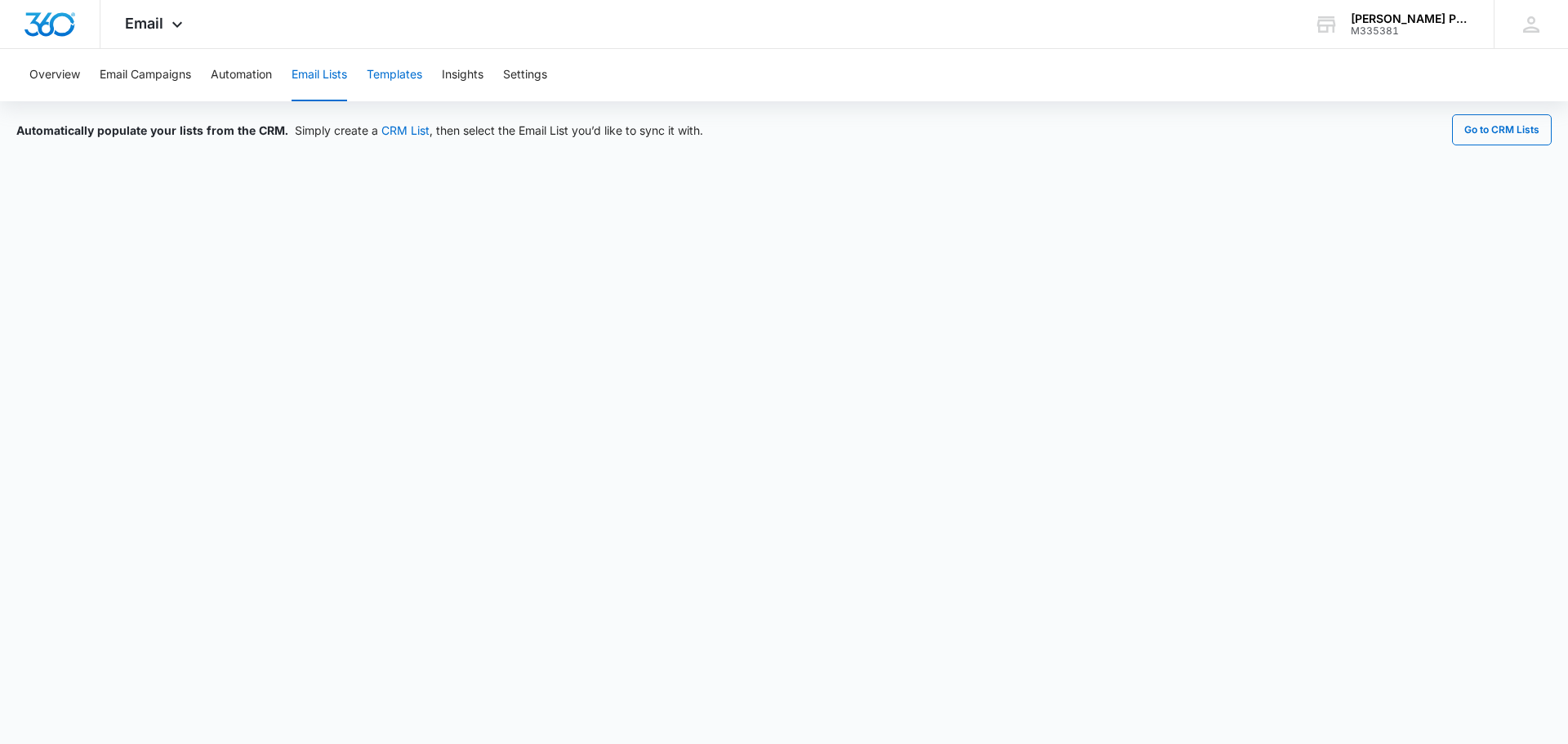
click at [402, 75] on button "Templates" at bounding box center [395, 75] width 56 height 52
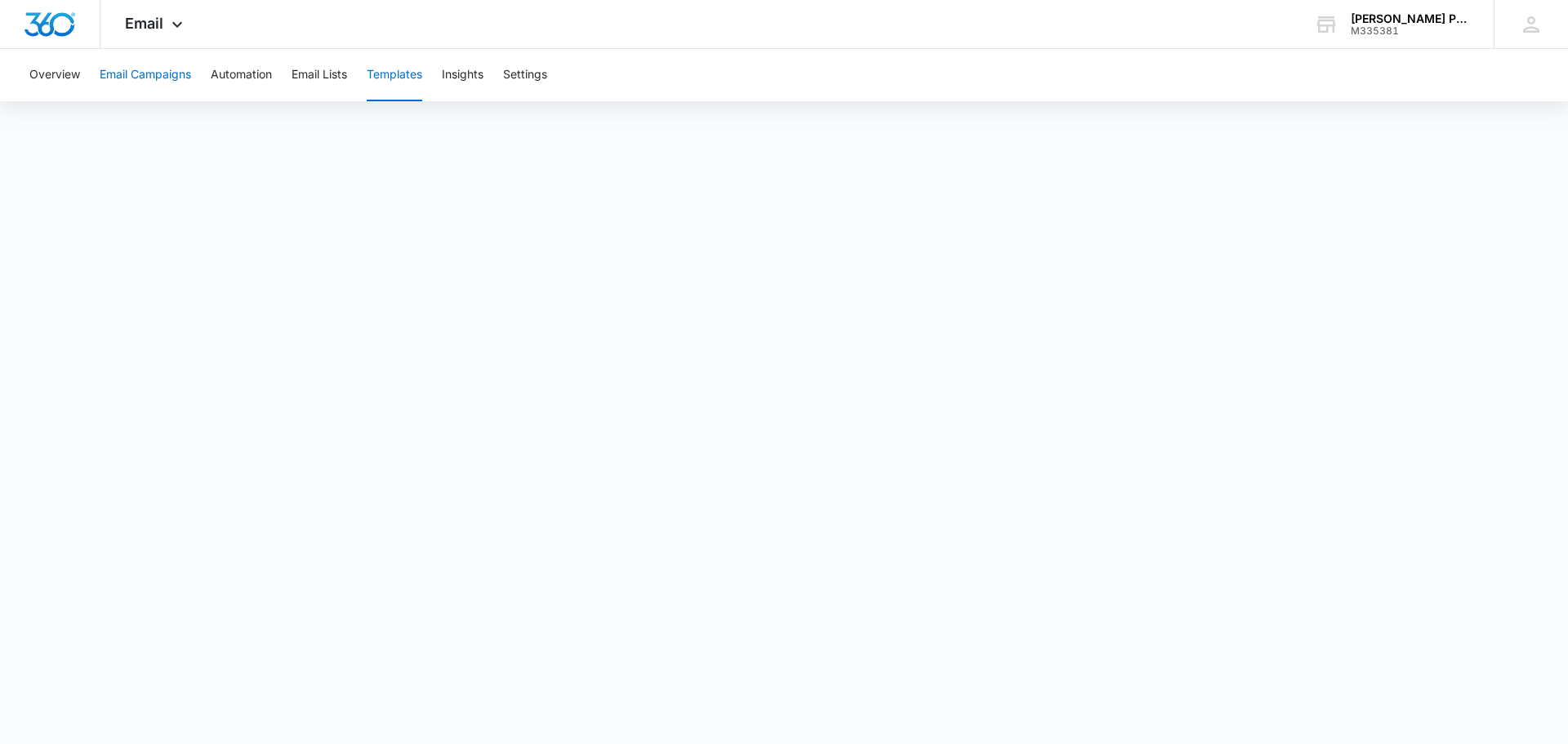
click at [166, 78] on button "Email Campaigns" at bounding box center [145, 75] width 91 height 52
click at [413, 75] on button "Templates" at bounding box center [395, 75] width 56 height 52
click at [166, 78] on button "Email Campaigns" at bounding box center [145, 75] width 91 height 52
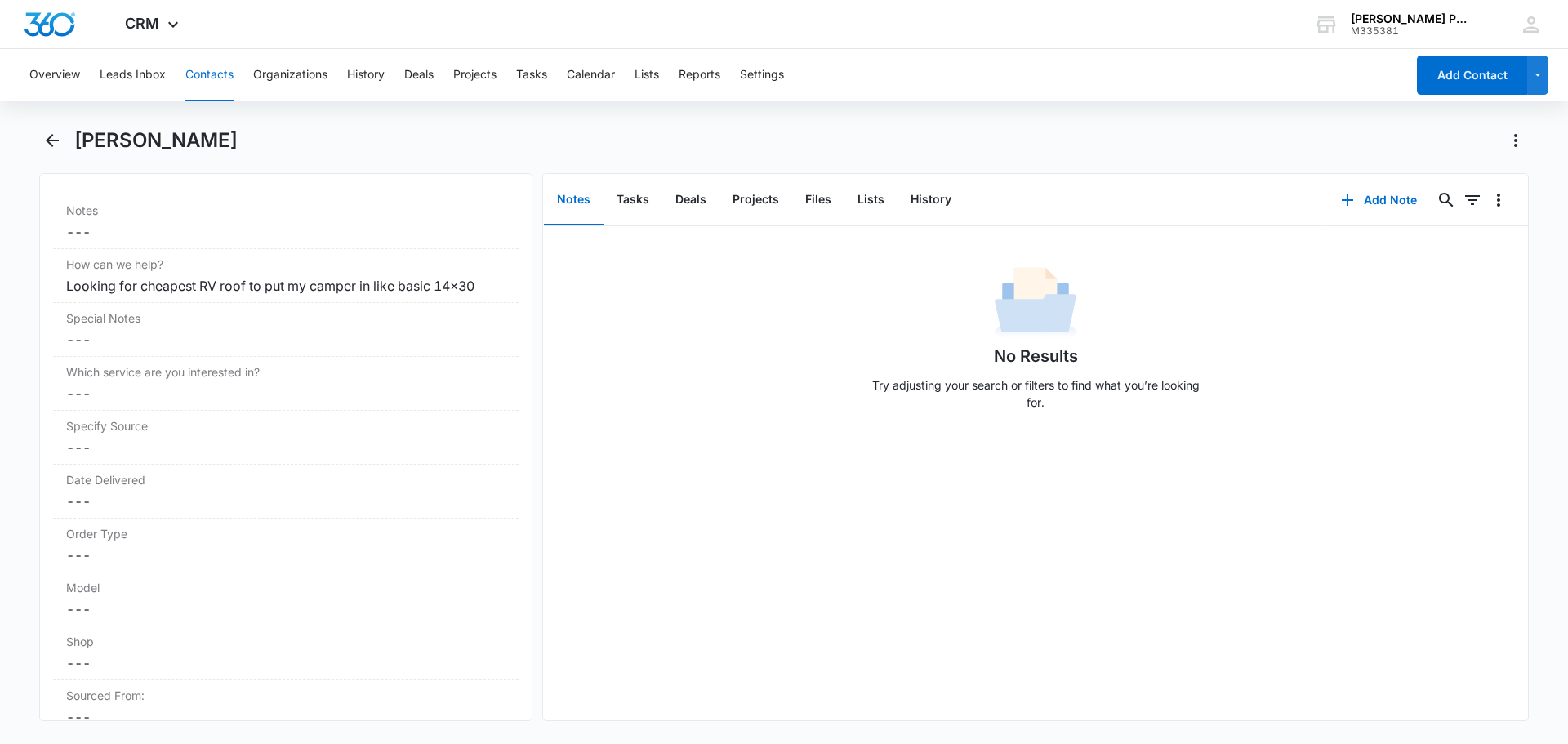
scroll to position [1238, 0]
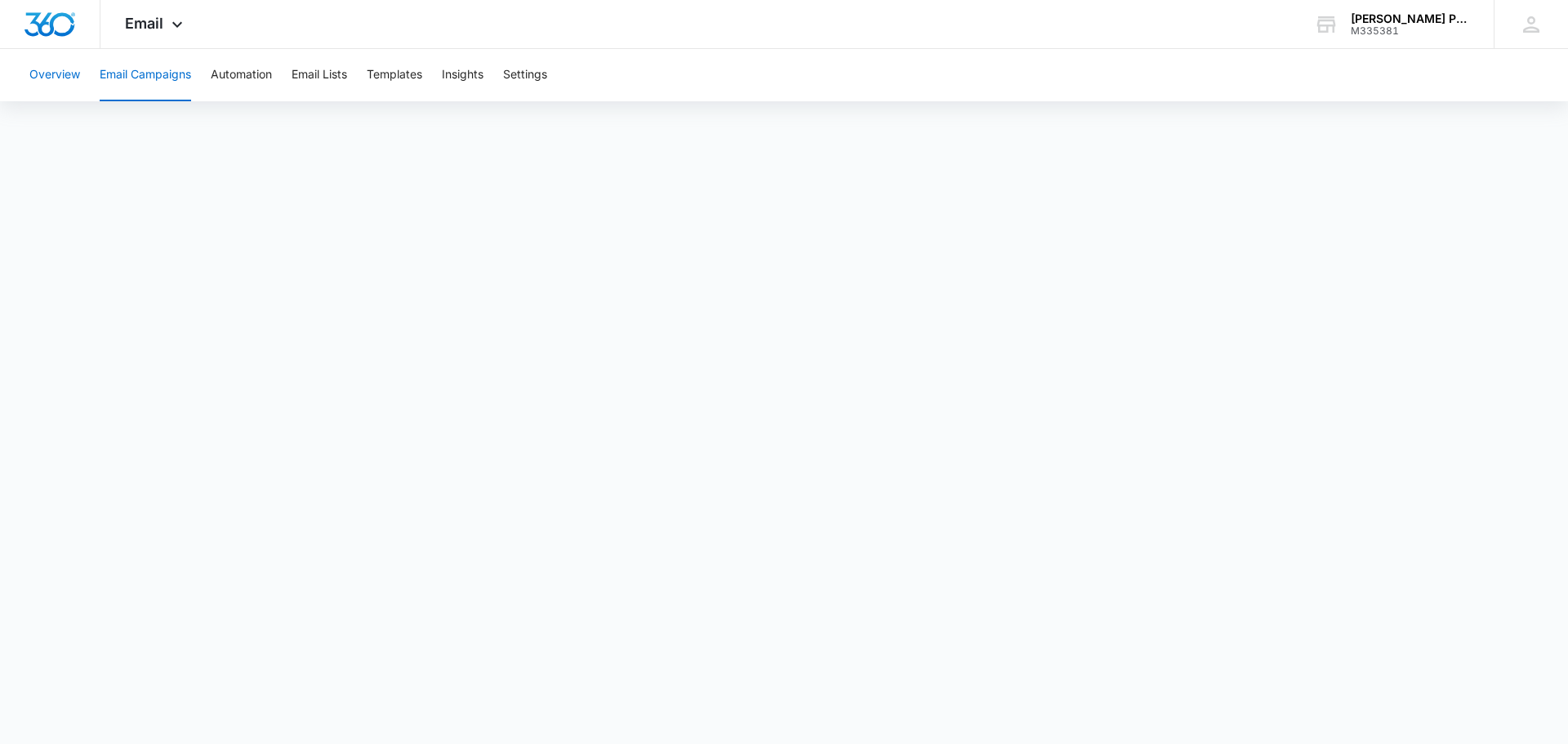
click at [55, 87] on button "Overview" at bounding box center [55, 75] width 50 height 52
click at [170, 15] on icon at bounding box center [177, 24] width 20 height 20
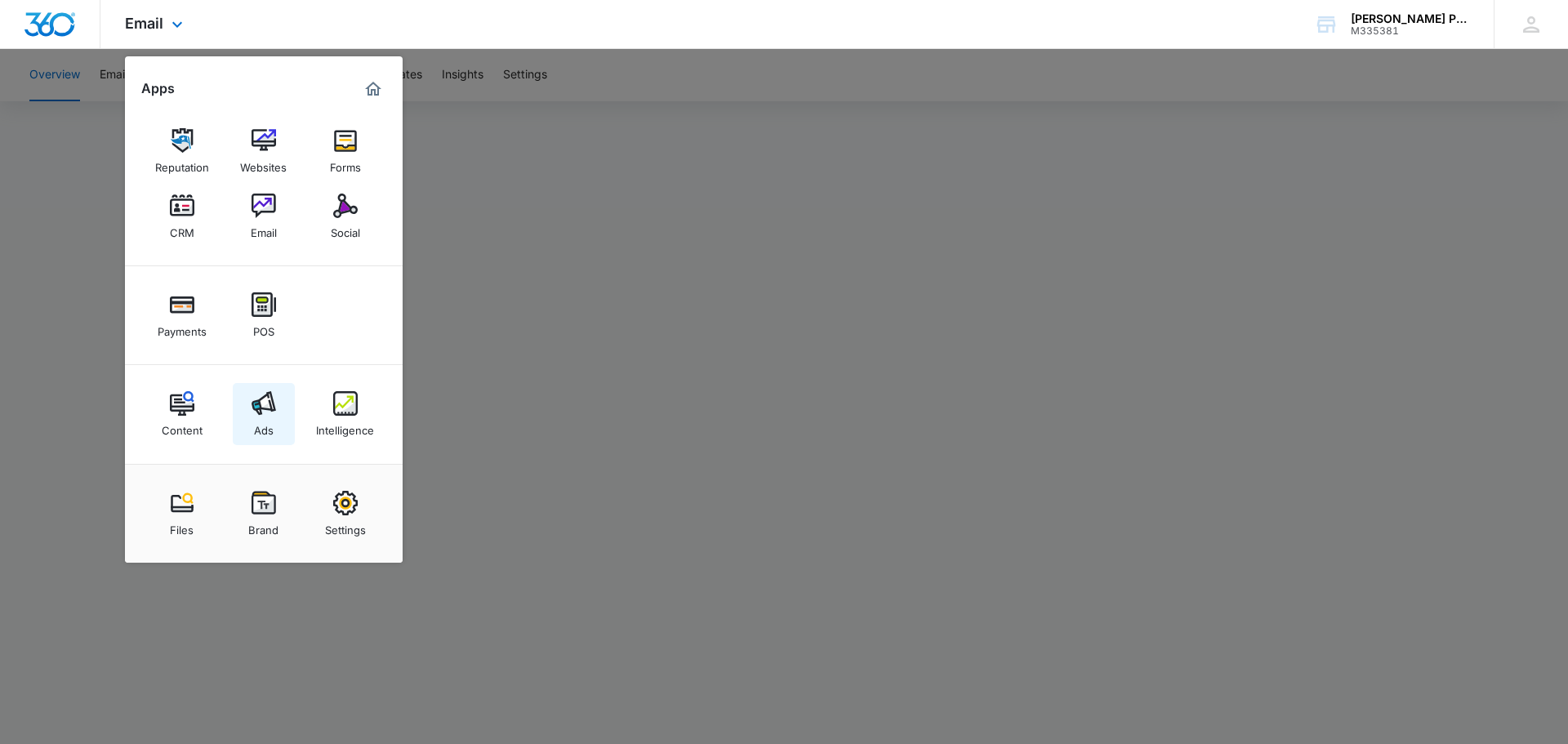
click at [269, 414] on img at bounding box center [264, 403] width 24 height 24
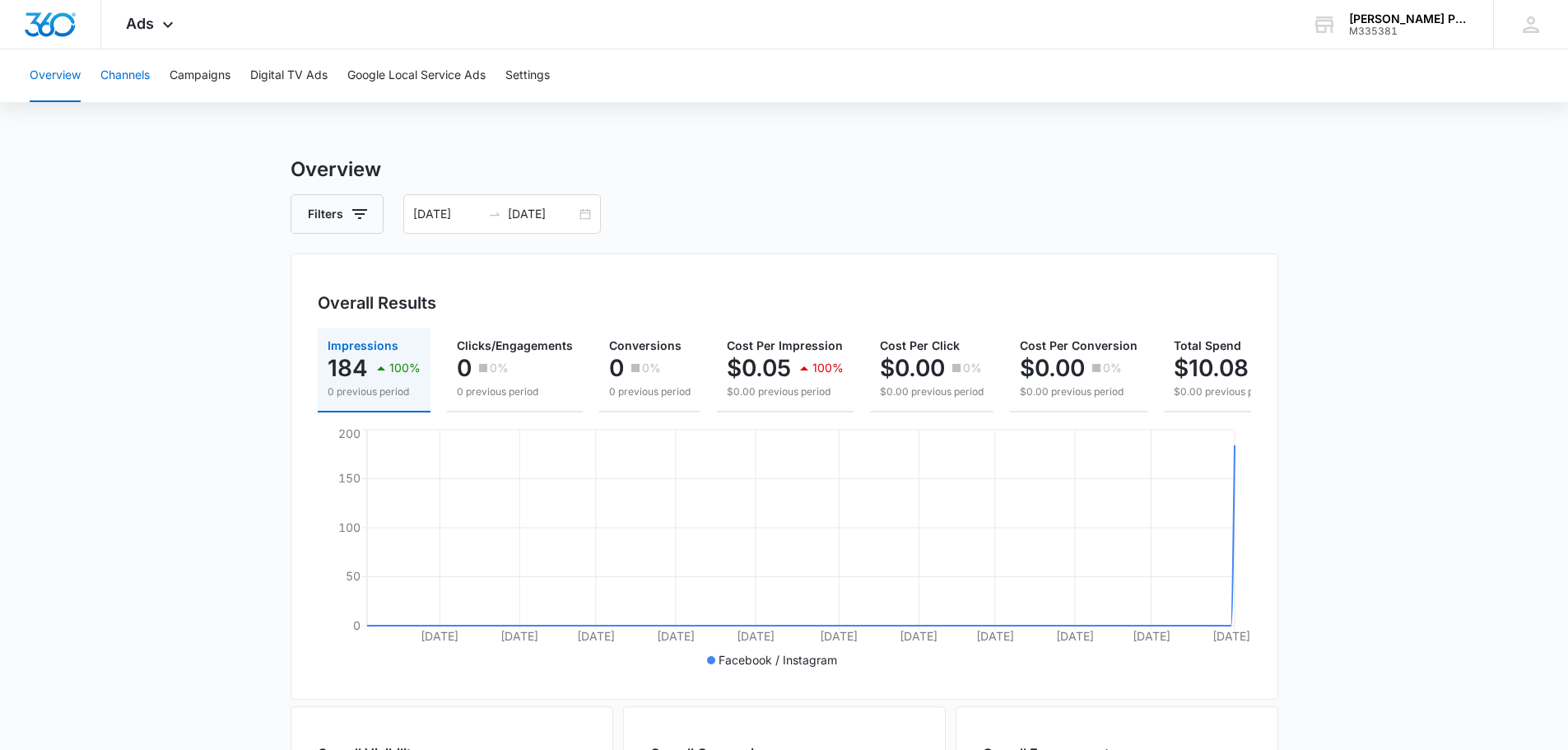
click at [139, 75] on button "Channels" at bounding box center [125, 76] width 50 height 53
click at [64, 77] on button "Overview" at bounding box center [55, 76] width 51 height 53
click at [153, 29] on span "Ads" at bounding box center [140, 23] width 28 height 17
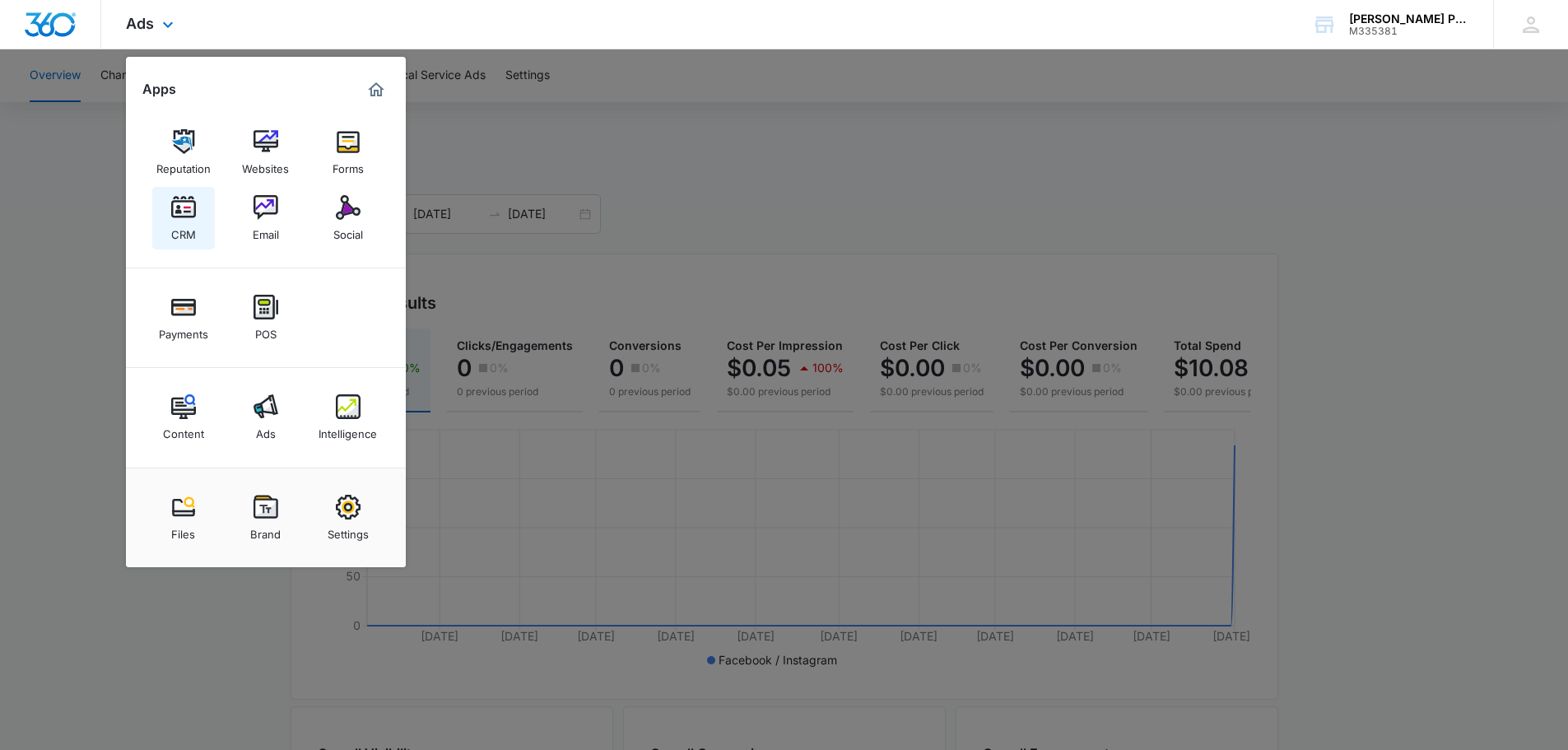
click at [193, 212] on img at bounding box center [183, 207] width 24 height 24
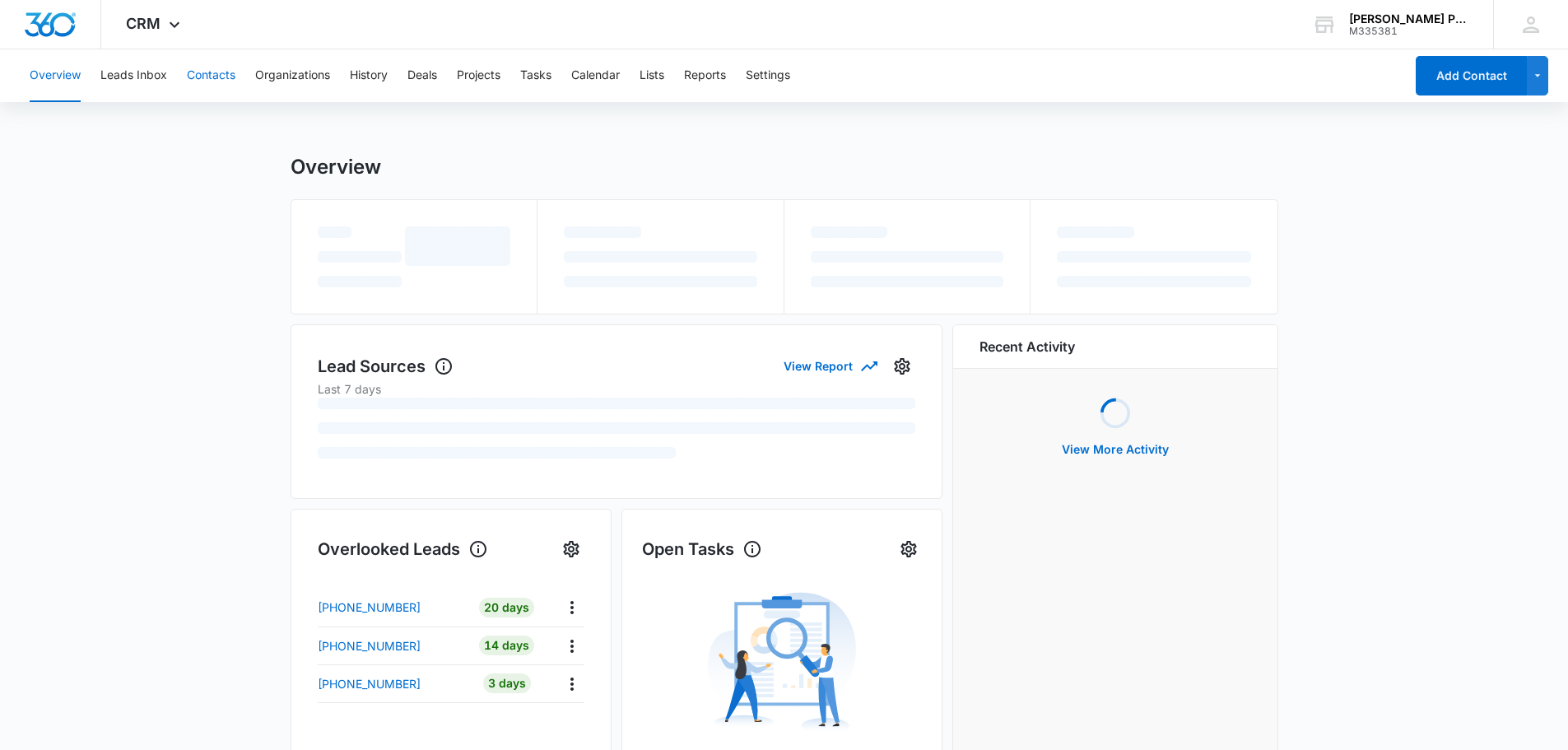
click at [223, 73] on button "Contacts" at bounding box center [211, 76] width 49 height 53
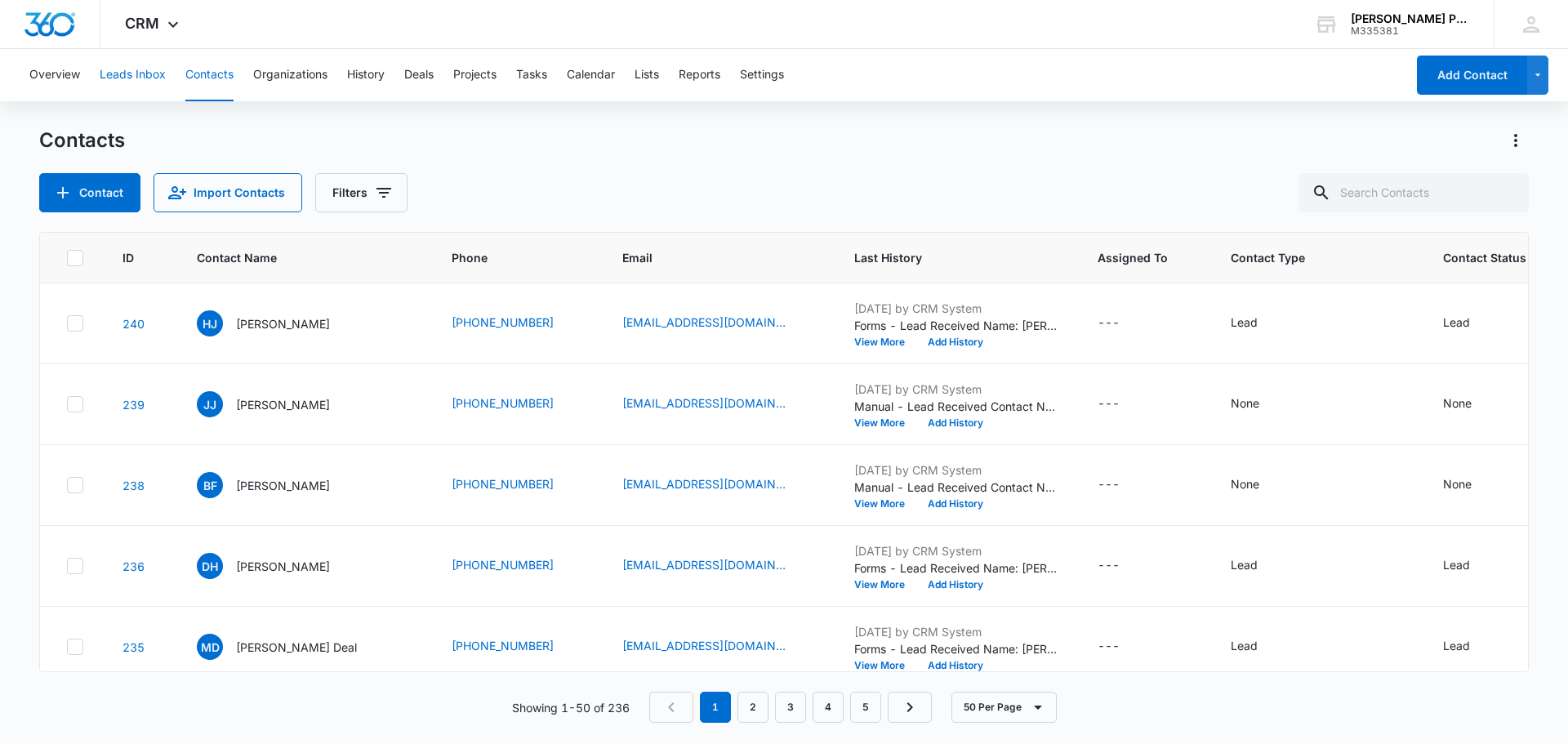
click at [138, 78] on button "Leads Inbox" at bounding box center [132, 75] width 66 height 52
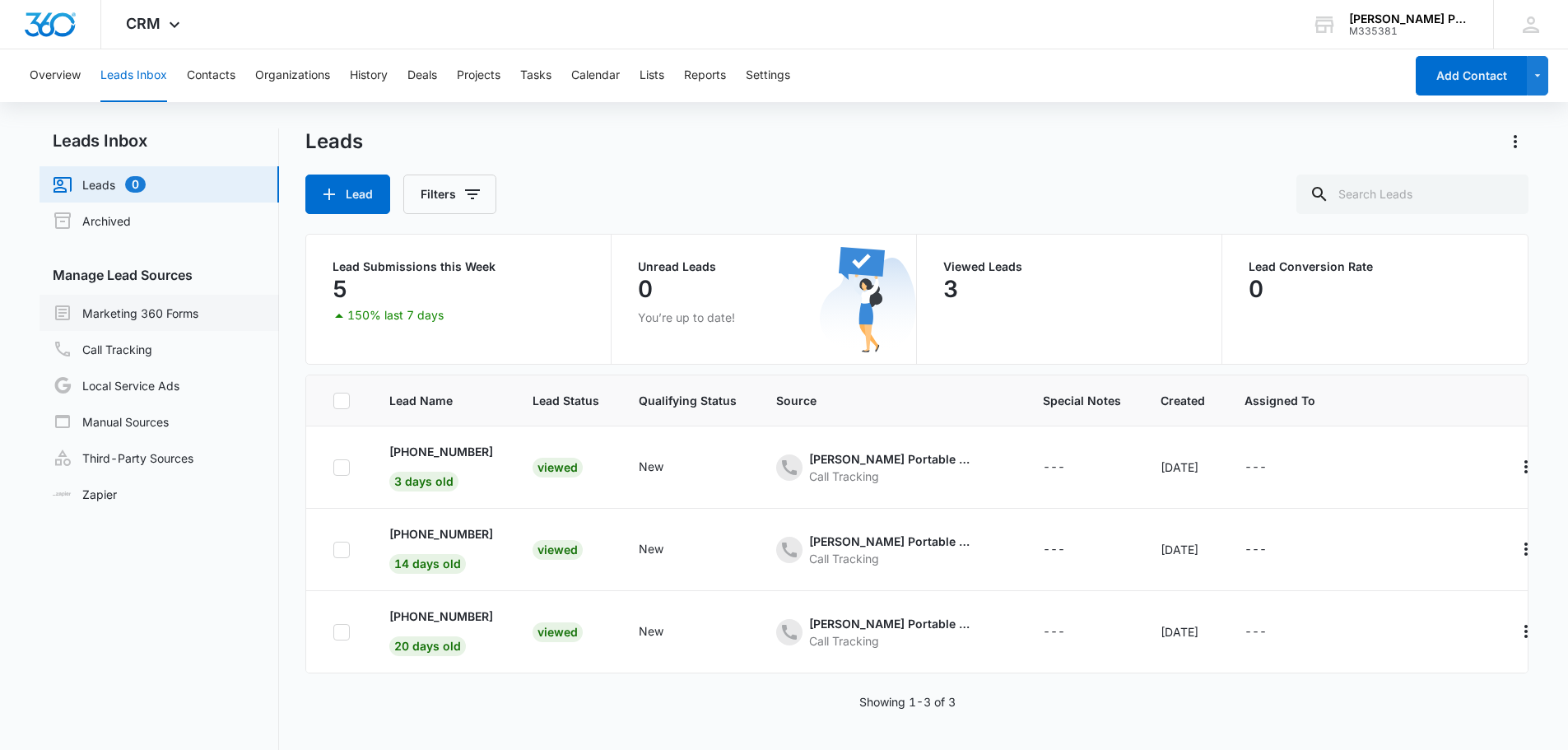
click at [178, 322] on link "Marketing 360 Forms" at bounding box center [125, 313] width 146 height 20
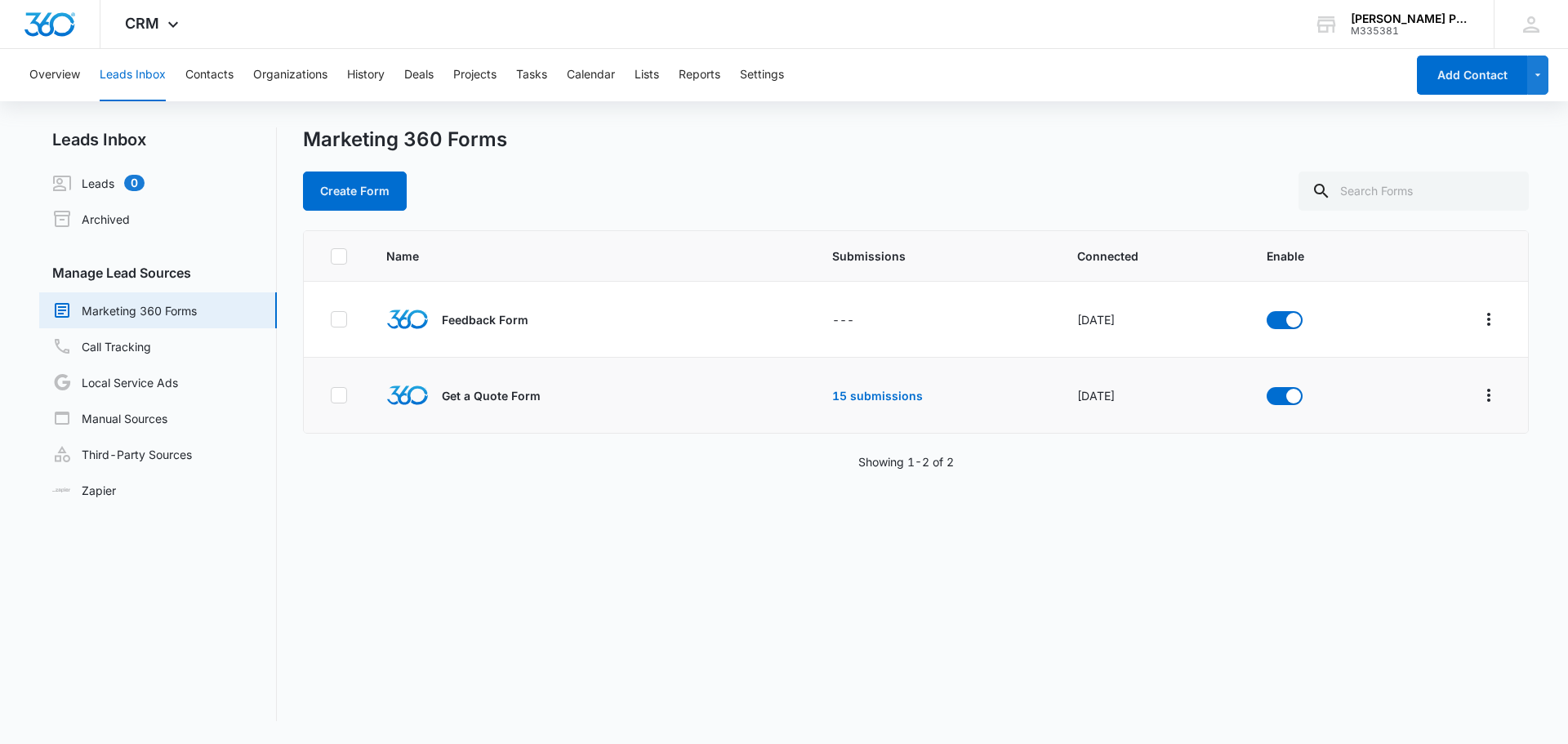
click at [520, 401] on p "Get a Quote Form" at bounding box center [491, 396] width 99 height 17
click at [863, 402] on td "15 submissions" at bounding box center [934, 396] width 245 height 76
click at [868, 398] on link "15 submissions" at bounding box center [877, 395] width 90 height 14
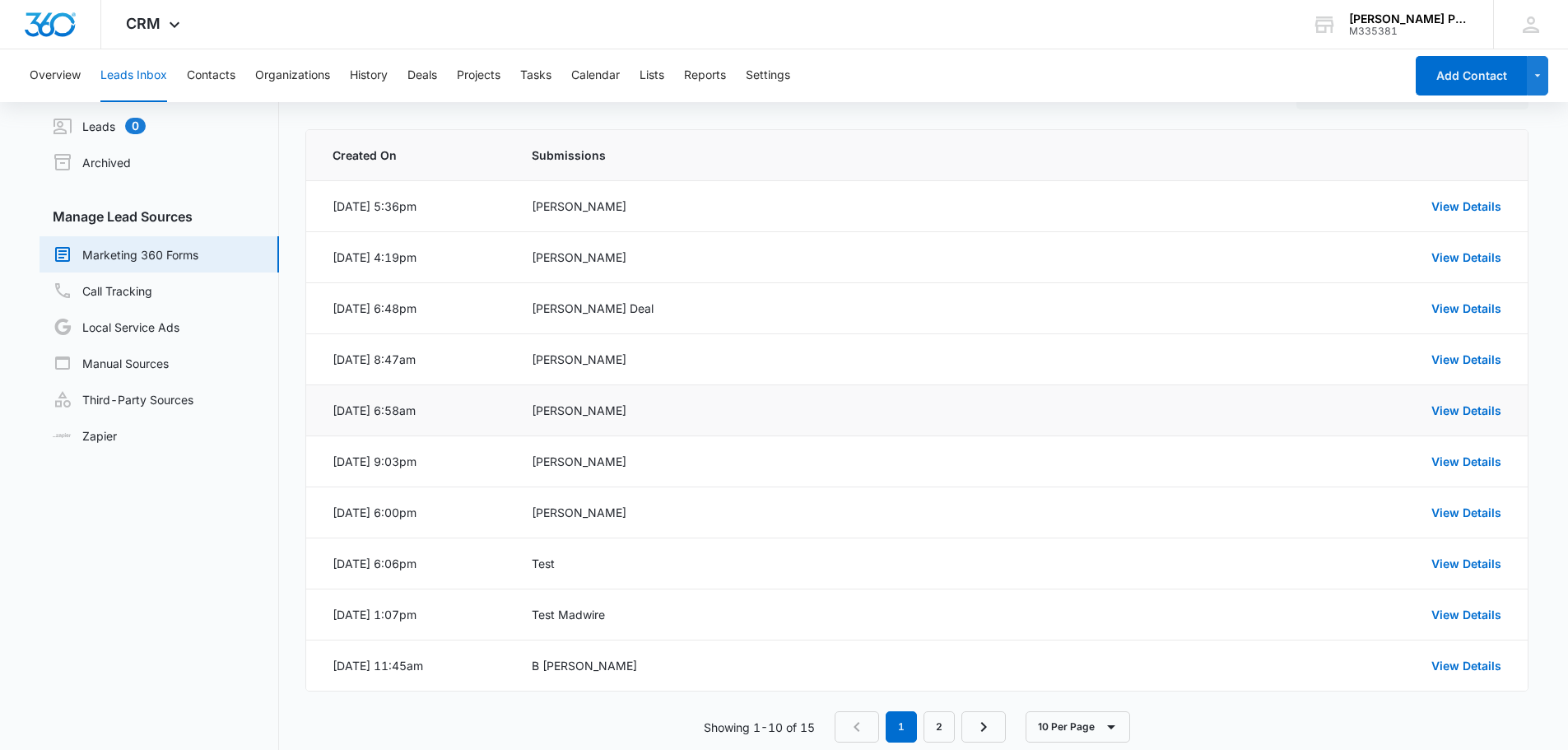
scroll to position [90, 0]
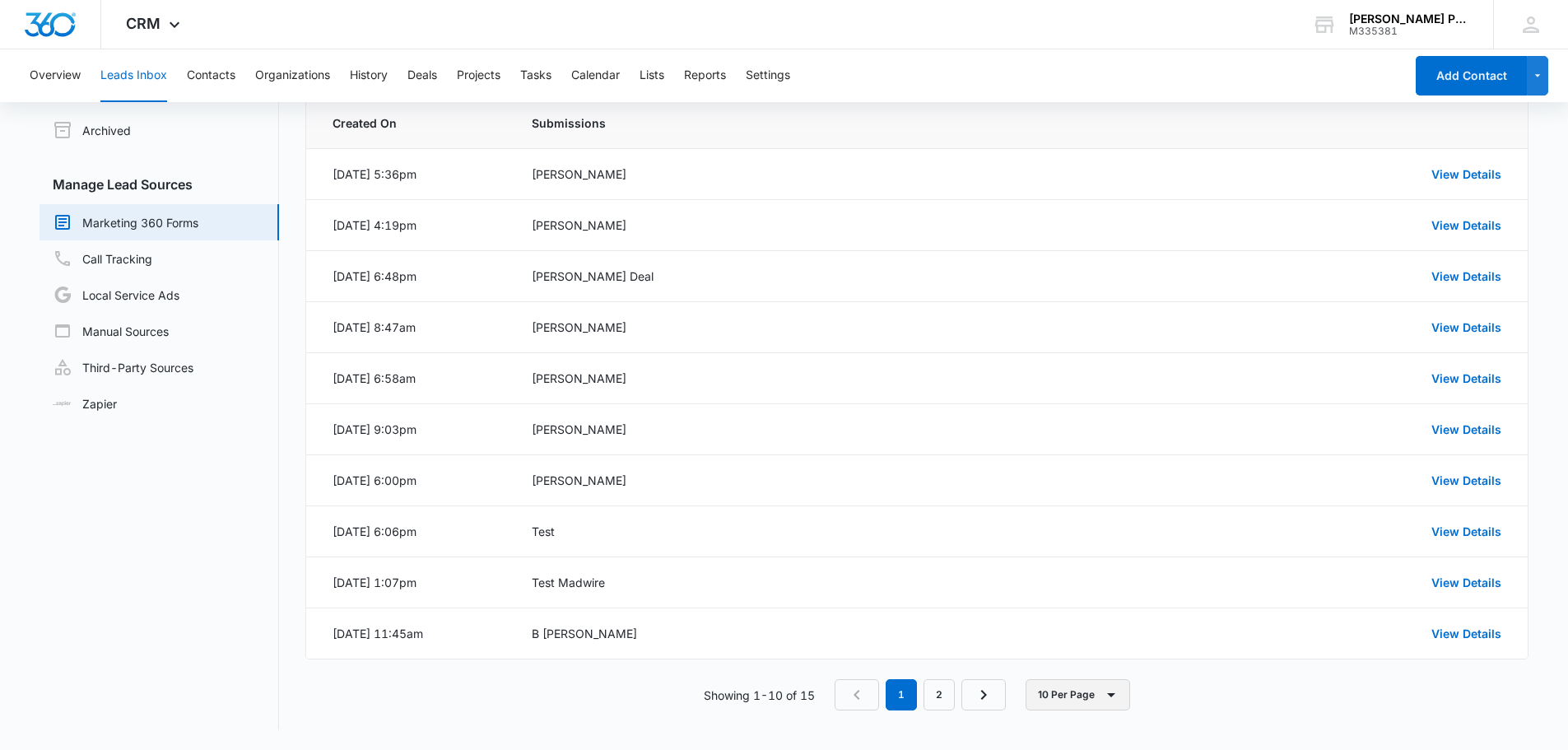
click at [1112, 707] on button "10 Per Page" at bounding box center [1077, 694] width 104 height 31
click at [1103, 652] on button "100 Per Page" at bounding box center [1093, 646] width 131 height 24
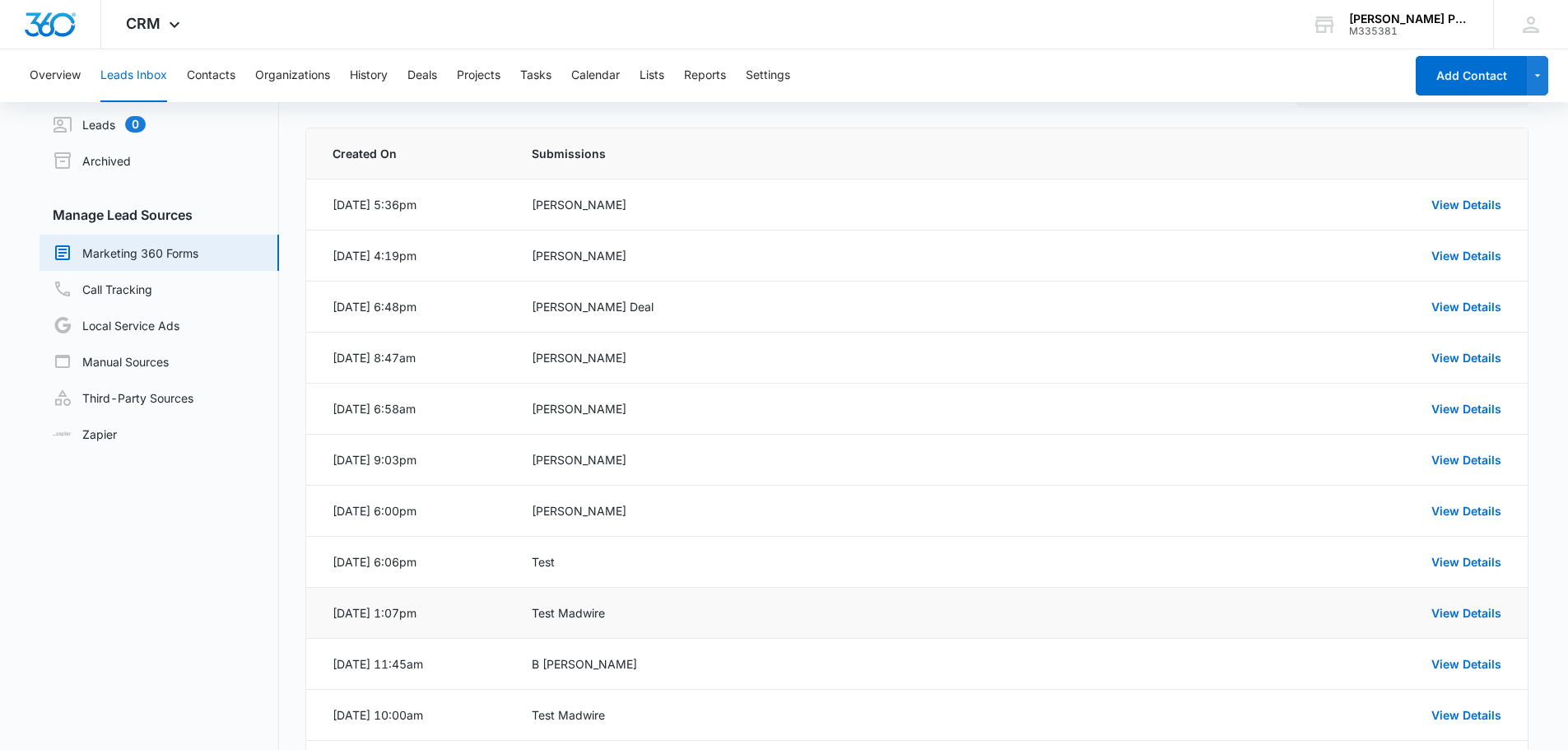
scroll to position [0, 0]
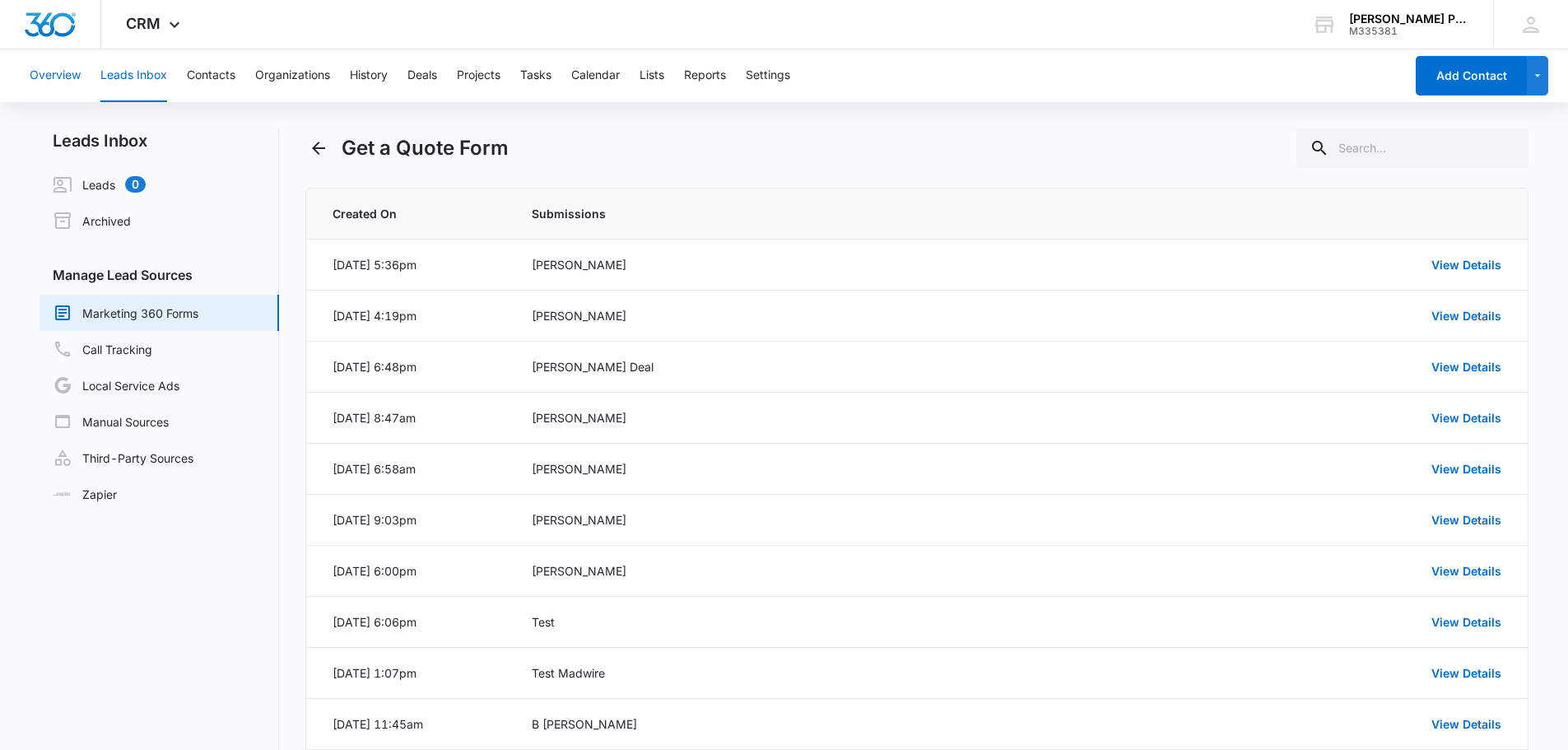
click at [56, 78] on button "Overview" at bounding box center [55, 76] width 51 height 53
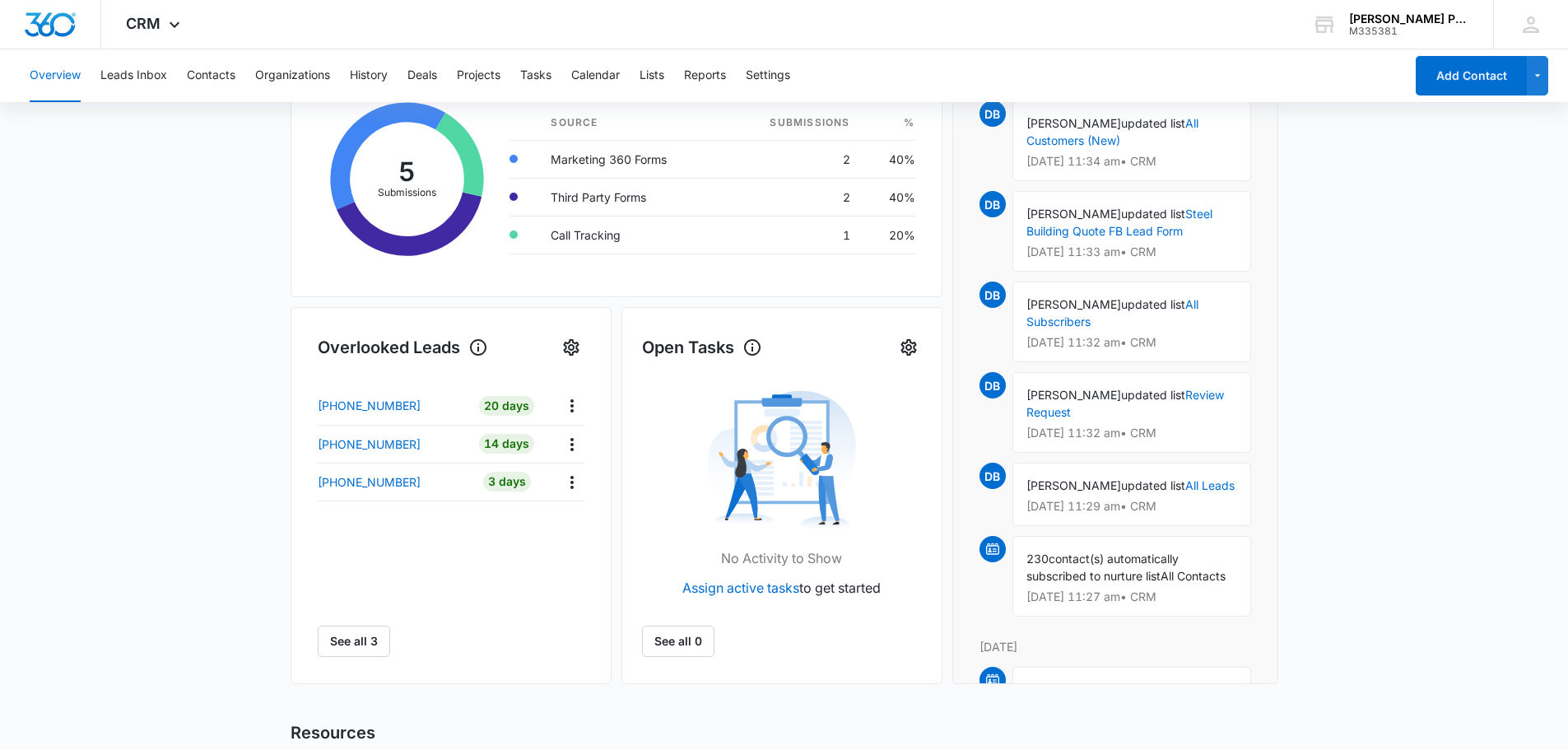
scroll to position [329, 0]
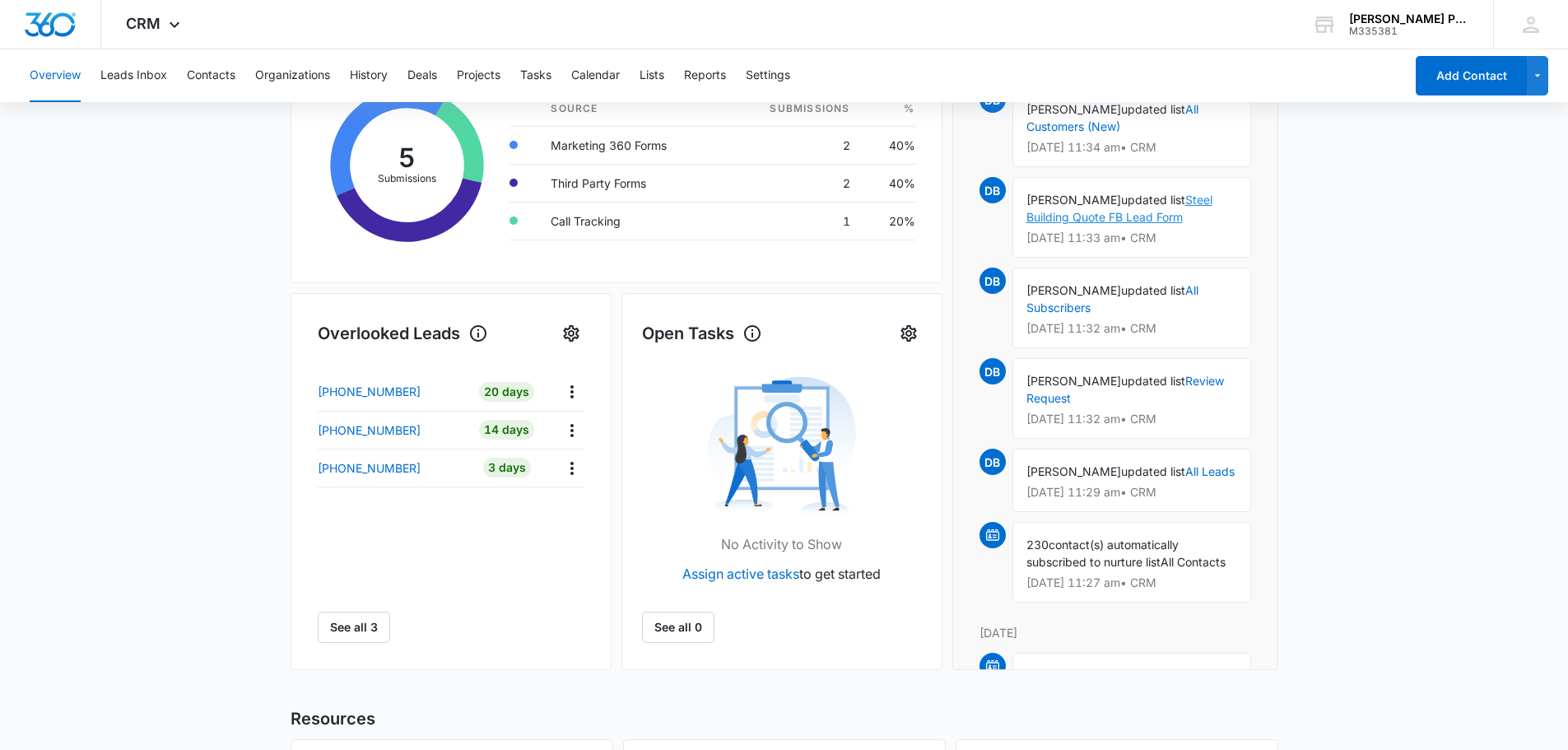
click at [1176, 210] on link "Steel Building Quote FB Lead Form" at bounding box center [1119, 207] width 186 height 31
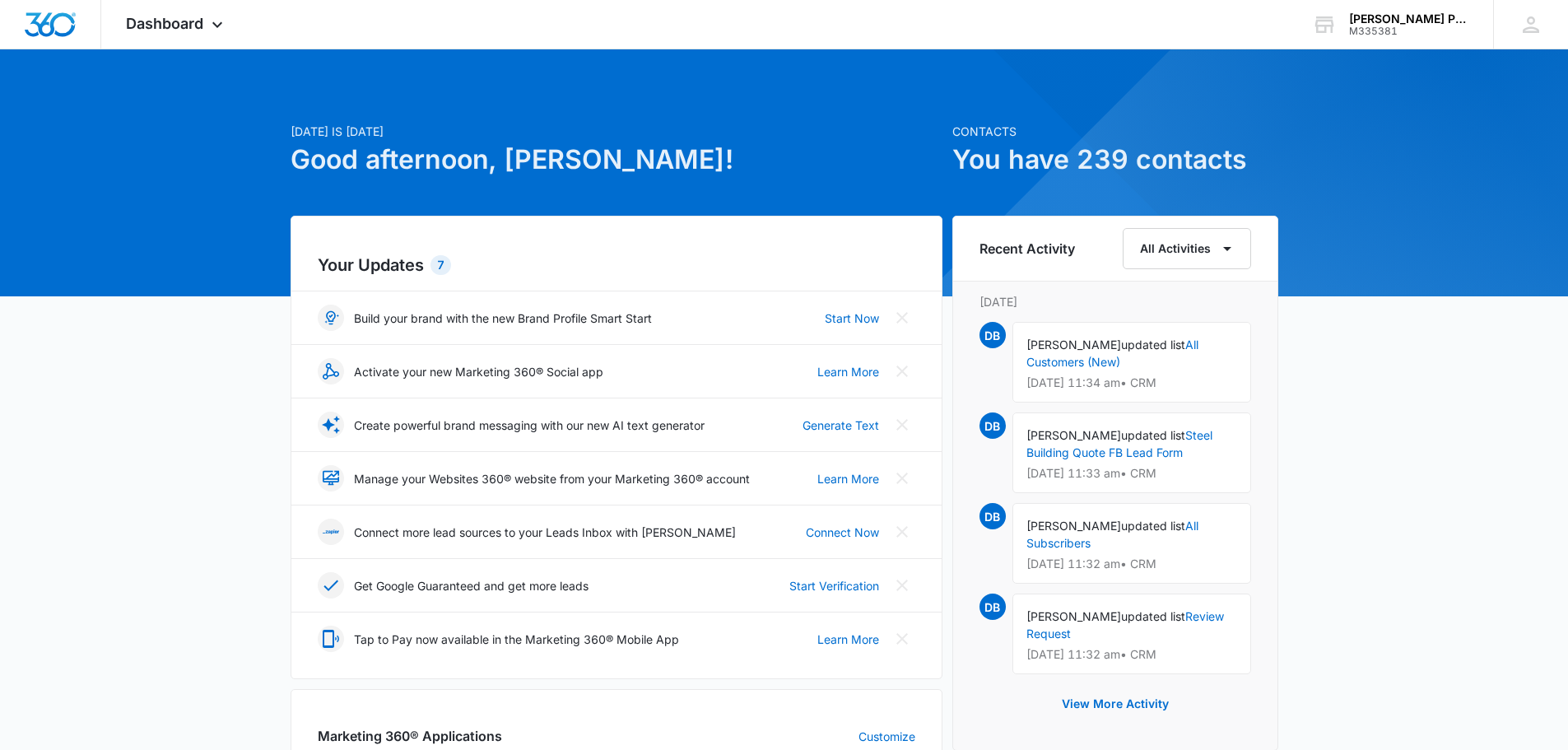
scroll to position [658, 0]
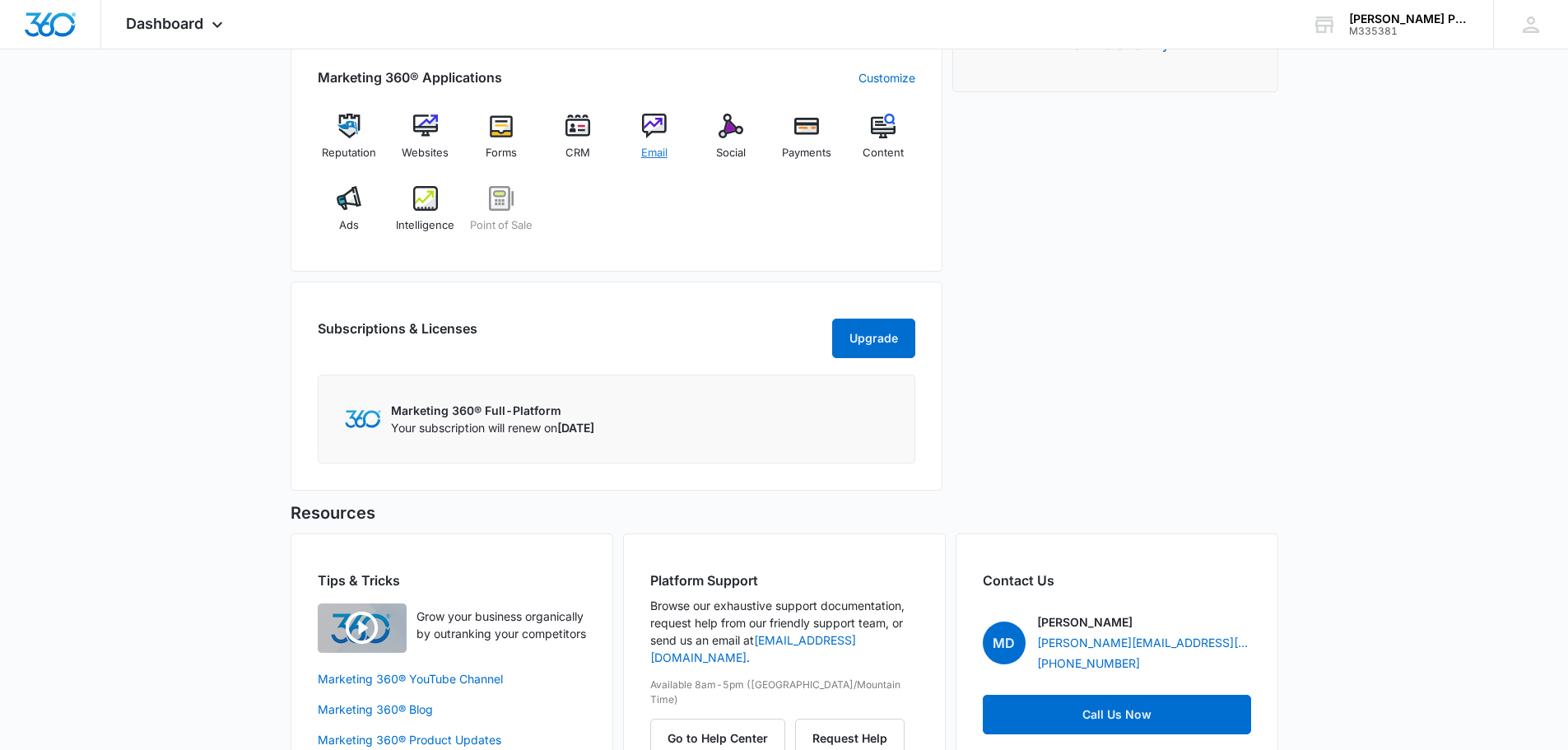
click at [638, 131] on div "Email" at bounding box center [655, 143] width 64 height 59
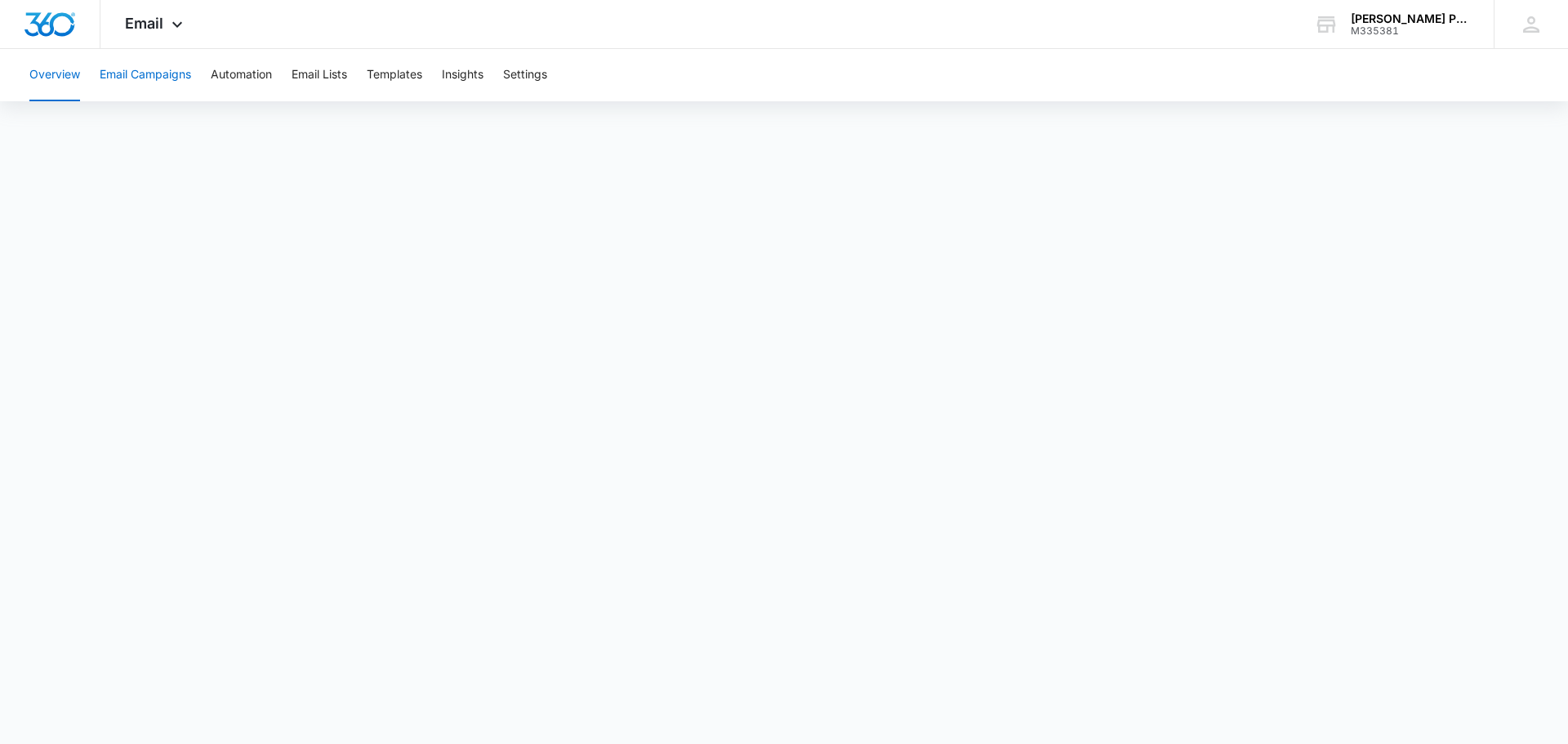
click at [149, 82] on button "Email Campaigns" at bounding box center [145, 75] width 91 height 52
click at [60, 76] on button "Overview" at bounding box center [55, 75] width 50 height 52
click at [161, 74] on button "Email Campaigns" at bounding box center [145, 75] width 91 height 52
click at [328, 78] on button "Email Lists" at bounding box center [320, 75] width 56 height 52
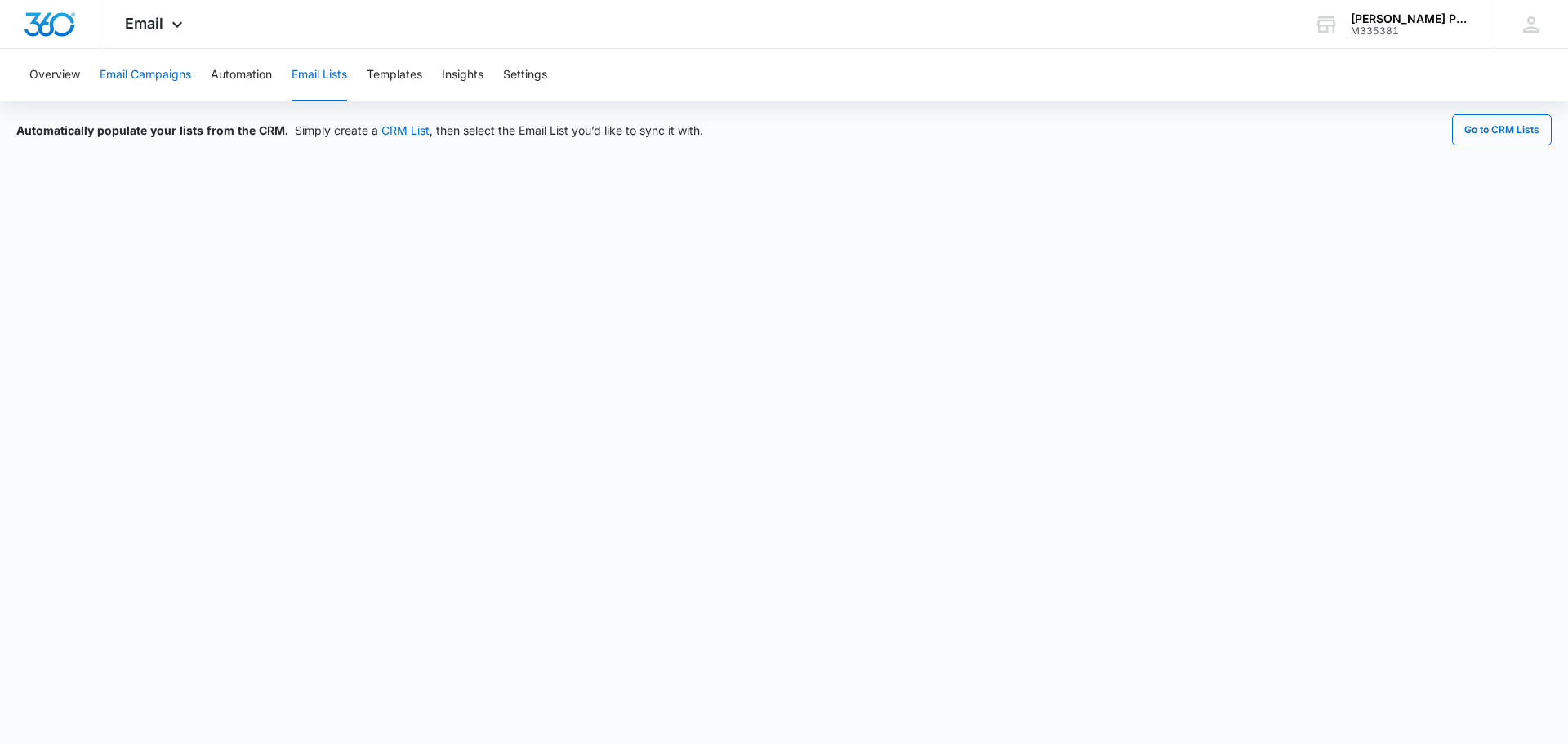
click at [161, 79] on button "Email Campaigns" at bounding box center [145, 75] width 91 height 52
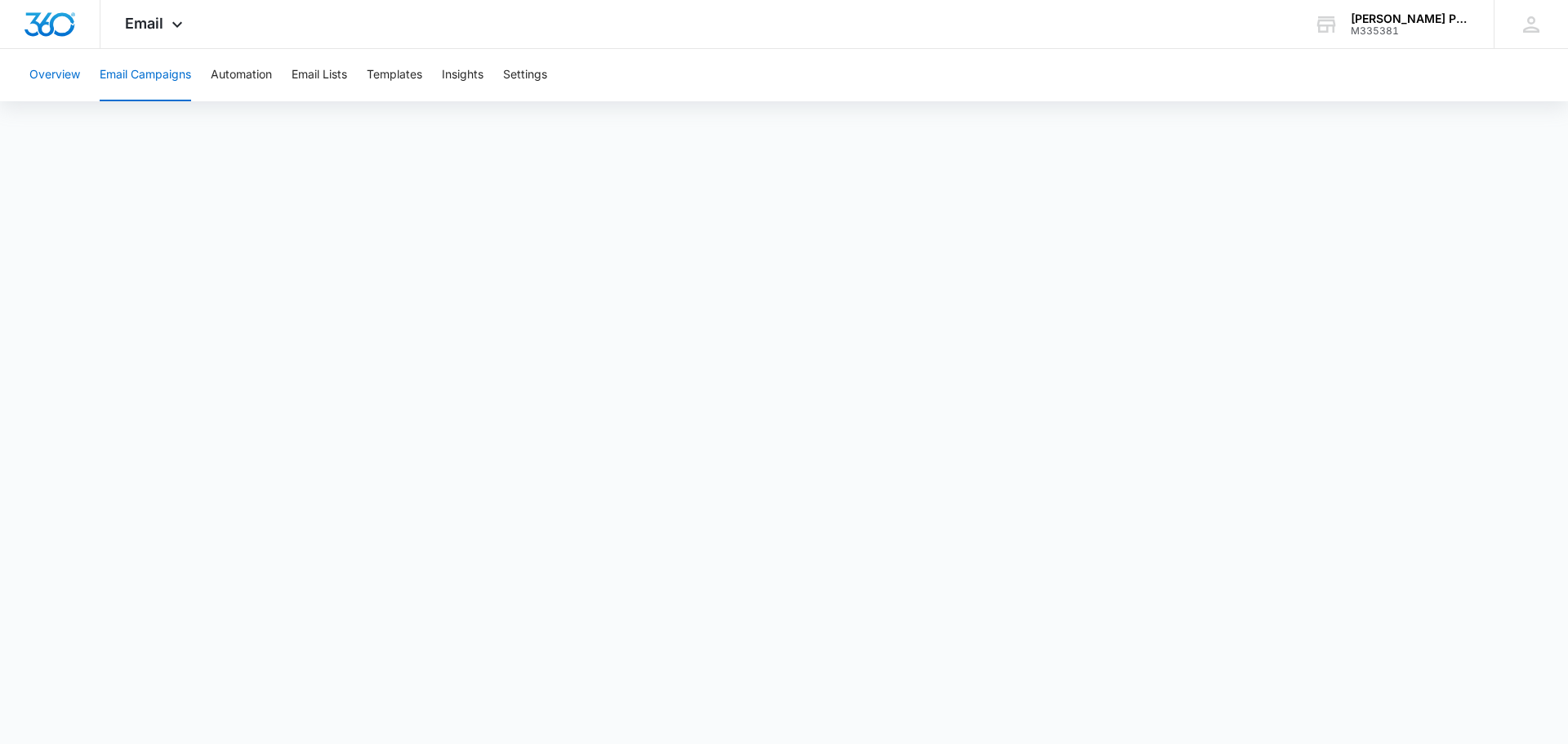
click at [56, 70] on button "Overview" at bounding box center [55, 75] width 50 height 52
click at [157, 31] on span "Email" at bounding box center [143, 23] width 38 height 17
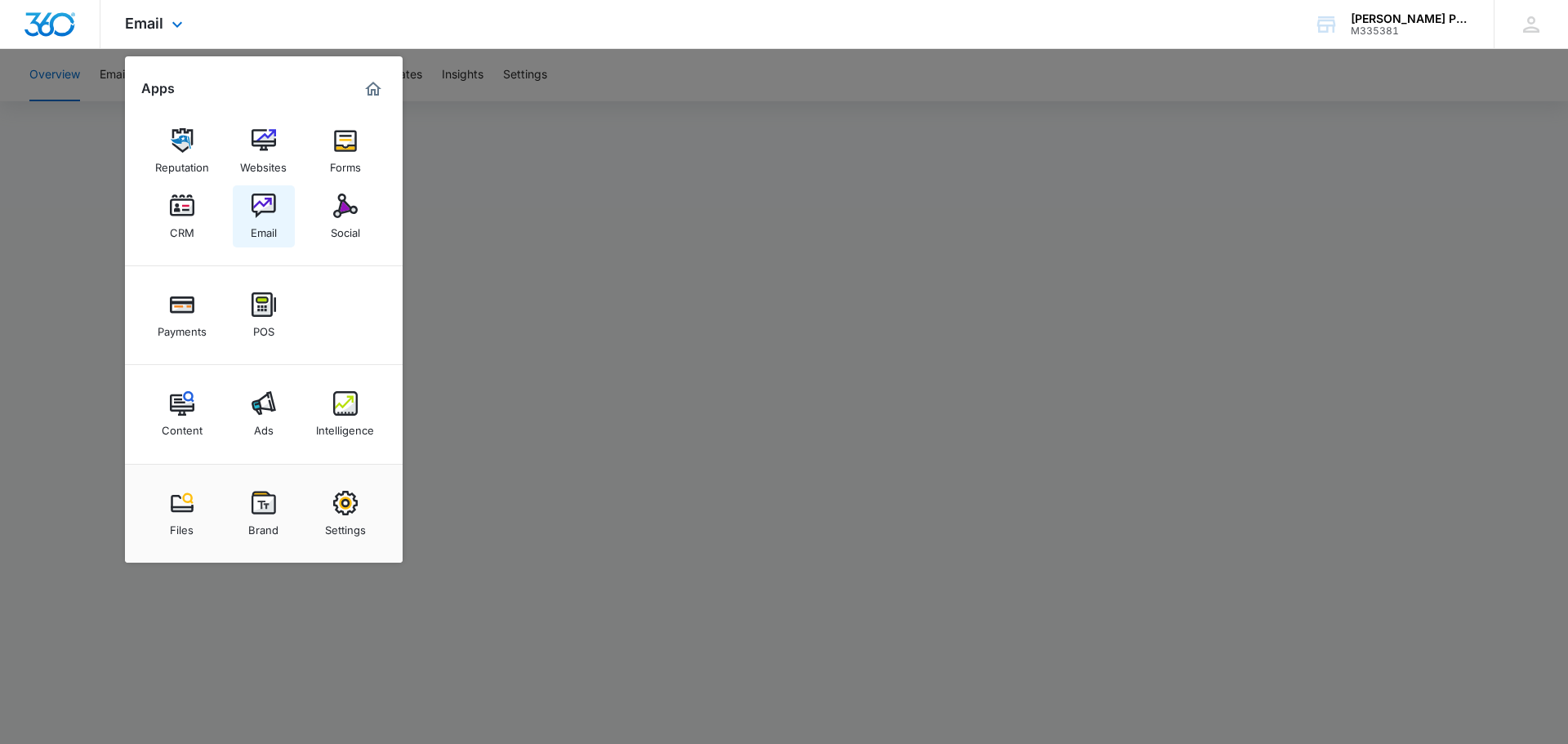
click at [262, 216] on img at bounding box center [264, 206] width 24 height 24
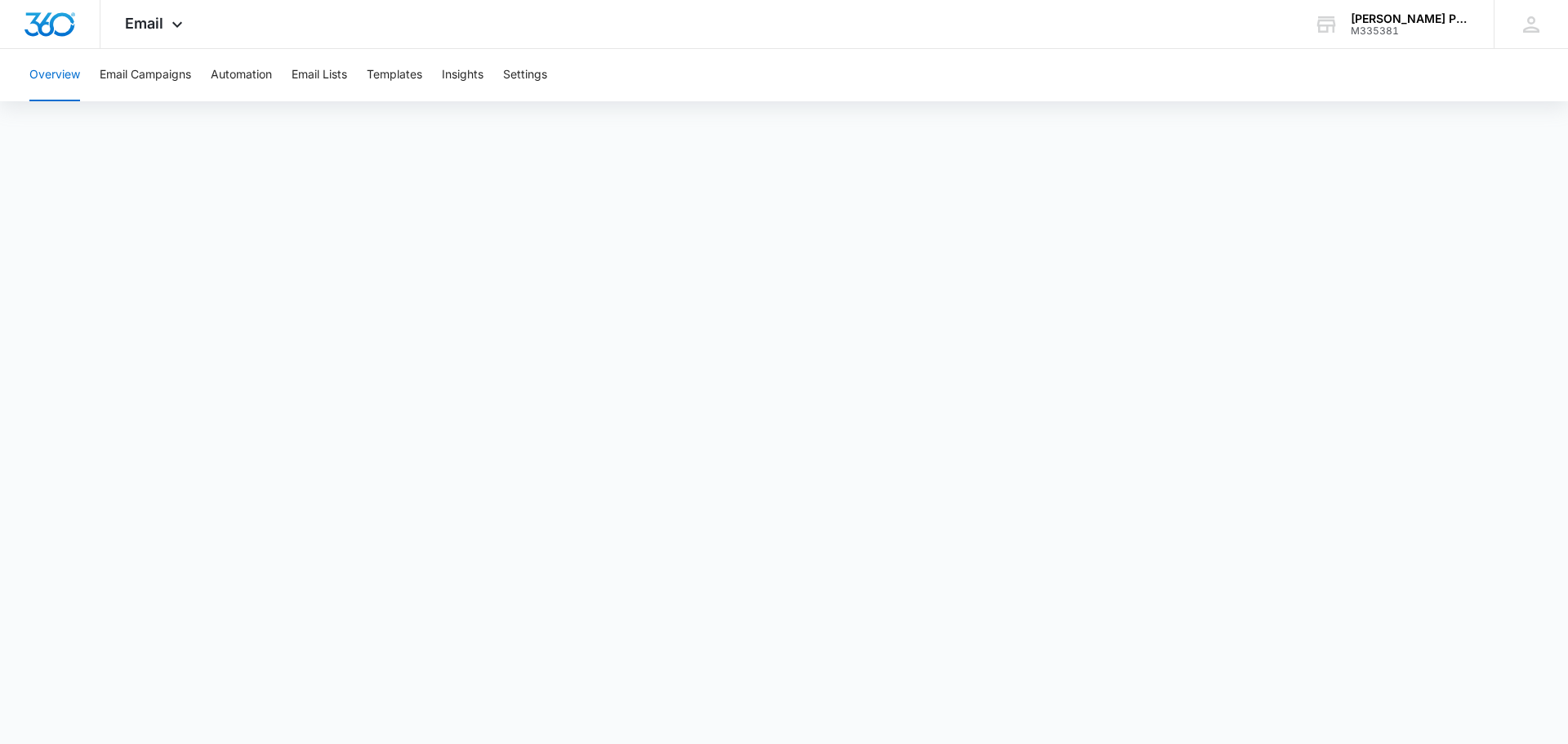
click at [54, 80] on button "Overview" at bounding box center [55, 75] width 50 height 52
click at [139, 73] on button "Email Campaigns" at bounding box center [145, 75] width 91 height 52
click at [46, 78] on button "Overview" at bounding box center [55, 75] width 50 height 52
click at [149, 80] on button "Email Campaigns" at bounding box center [145, 75] width 91 height 52
click at [61, 78] on button "Overview" at bounding box center [55, 75] width 50 height 52
